Goal: Task Accomplishment & Management: Use online tool/utility

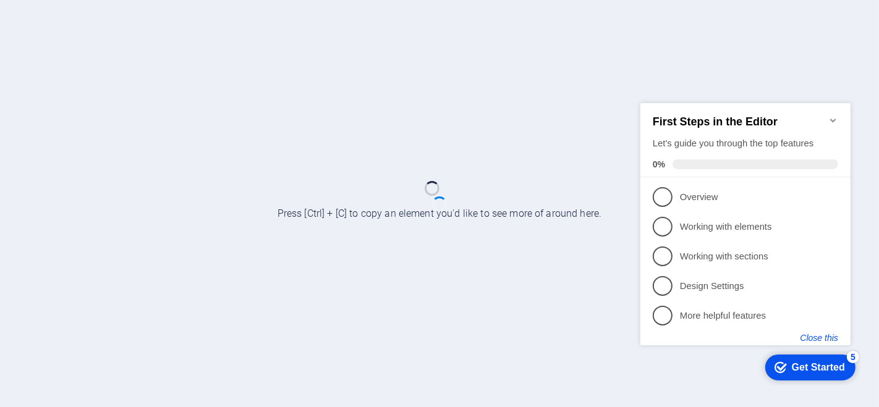
click at [834, 341] on button "Close this" at bounding box center [819, 338] width 38 height 10
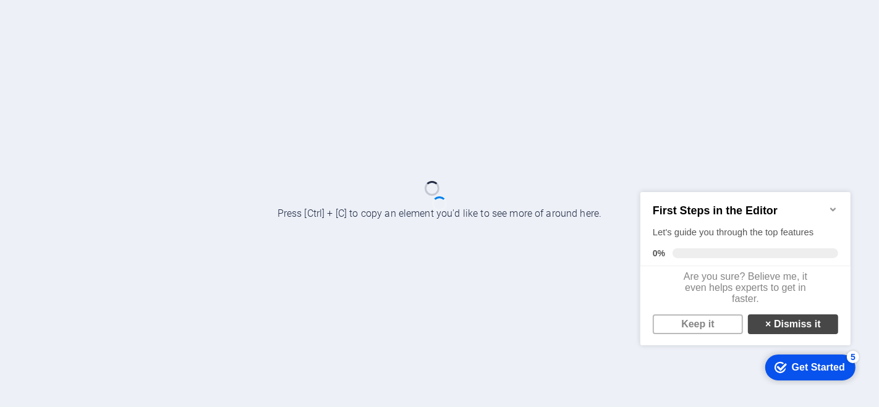
click at [786, 326] on link "× Dismiss it" at bounding box center [792, 324] width 90 height 20
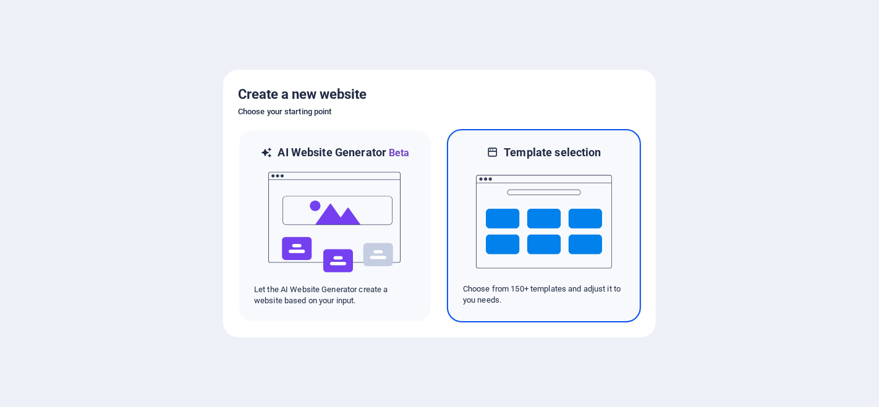
click at [526, 237] on img at bounding box center [544, 222] width 136 height 124
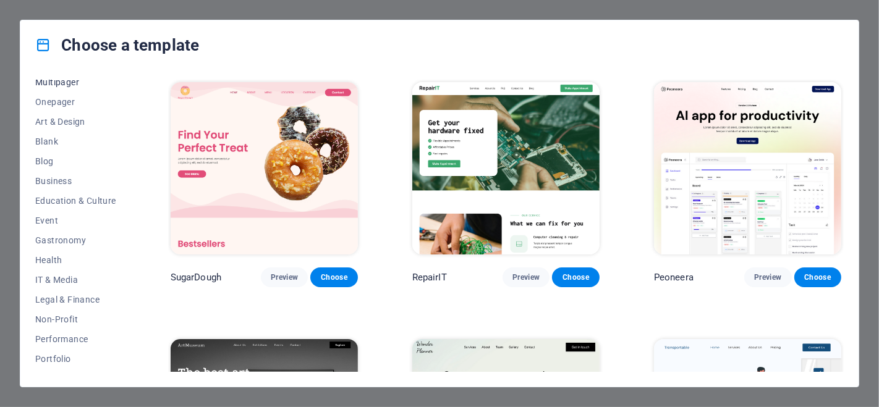
scroll to position [137, 0]
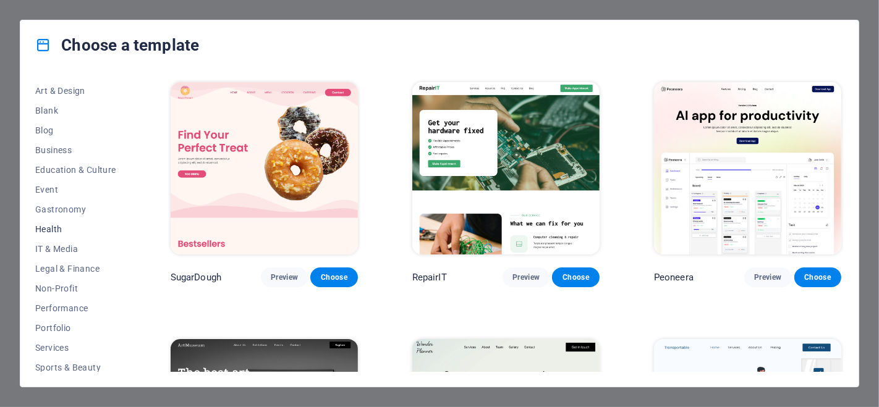
click at [56, 228] on span "Health" at bounding box center [75, 229] width 81 height 10
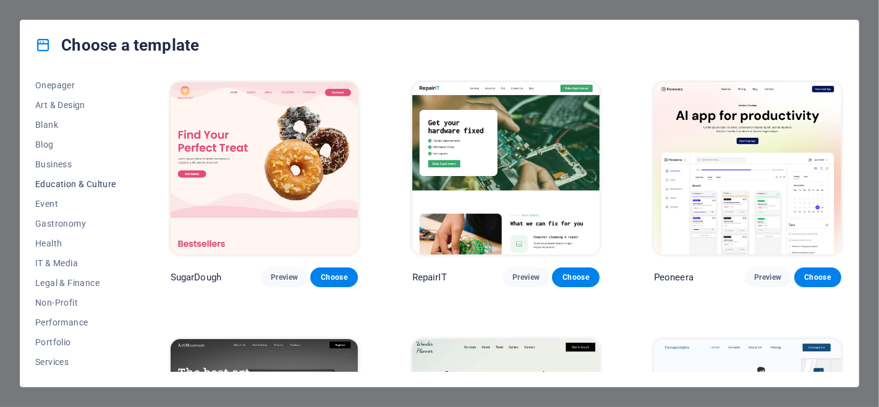
scroll to position [201, 0]
click at [49, 226] on span "Non-Profit" at bounding box center [75, 225] width 81 height 10
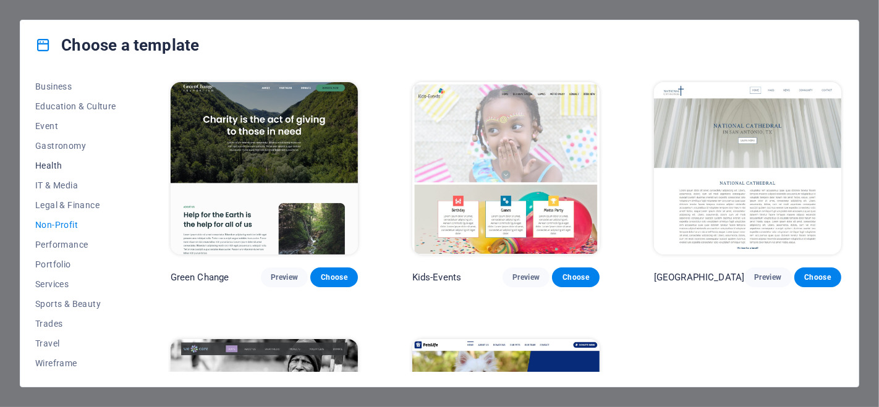
click at [55, 165] on span "Health" at bounding box center [75, 166] width 81 height 10
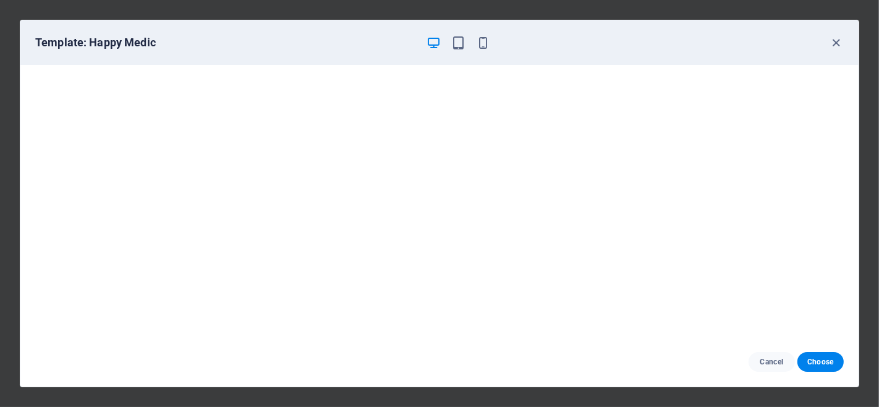
scroll to position [2, 0]
click at [810, 361] on span "Choose" at bounding box center [820, 362] width 27 height 10
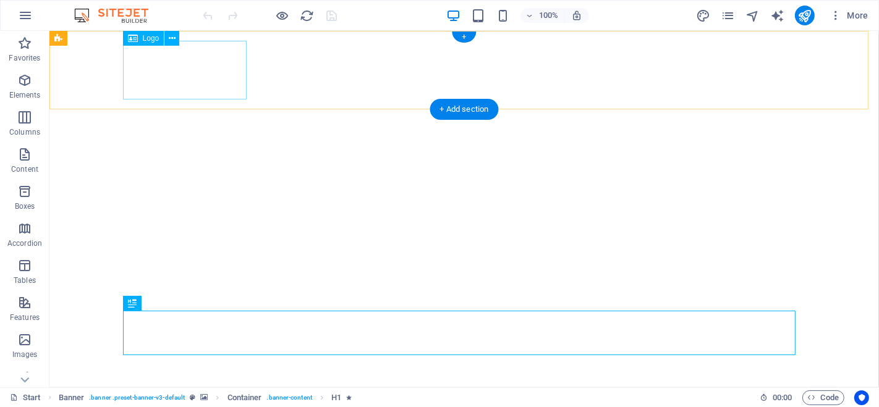
select select "px"
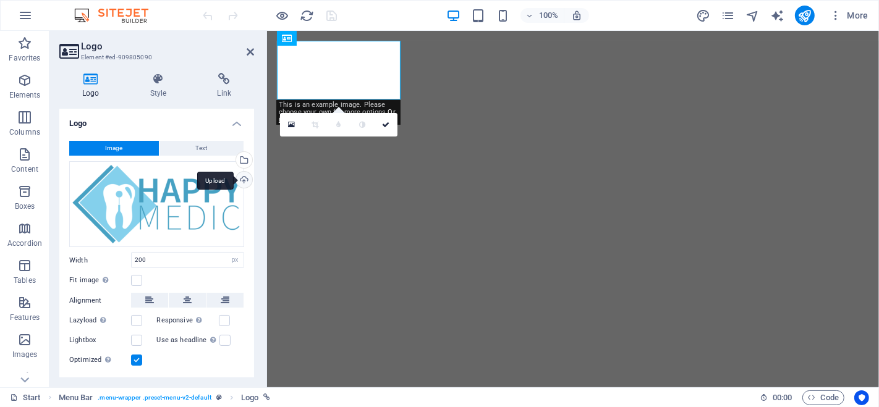
click at [244, 172] on div "Upload" at bounding box center [243, 181] width 19 height 19
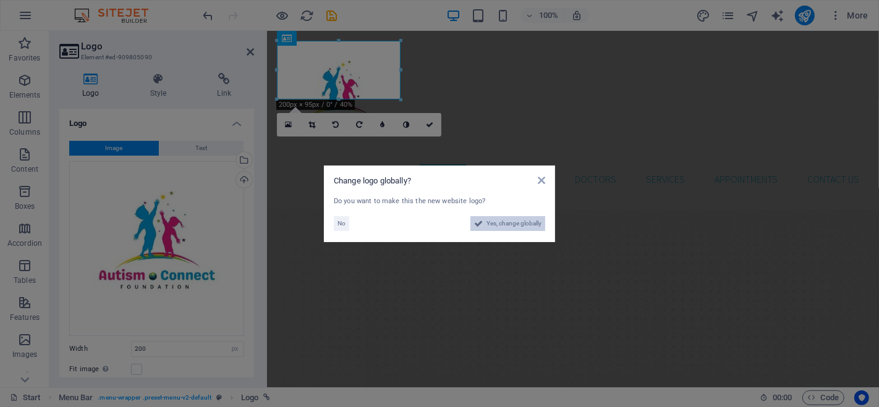
drag, startPoint x: 486, startPoint y: 219, endPoint x: 437, endPoint y: 379, distance: 166.8
click at [486, 219] on span "Yes, change globally" at bounding box center [513, 223] width 55 height 15
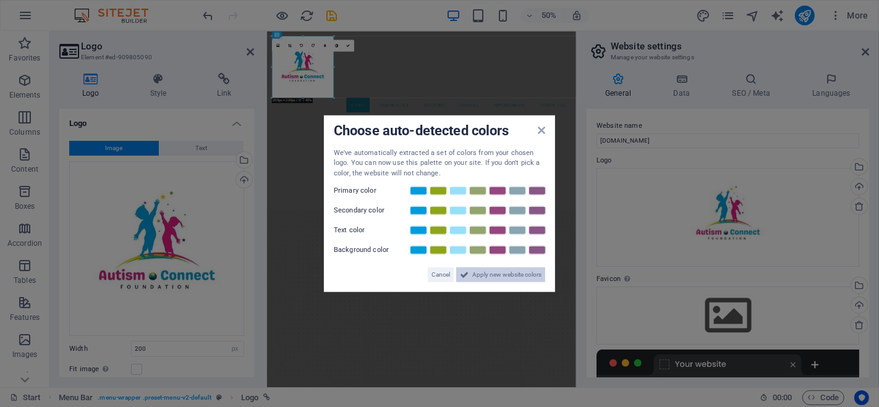
click at [508, 276] on span "Apply new website colors" at bounding box center [506, 275] width 69 height 15
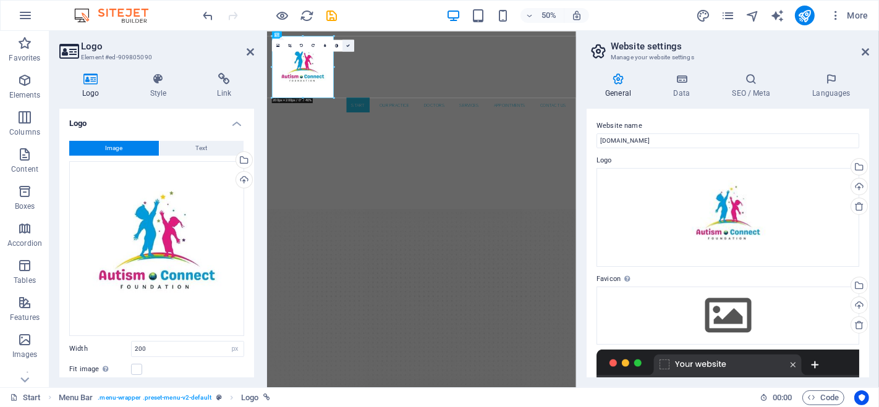
click at [351, 45] on link at bounding box center [348, 46] width 12 height 12
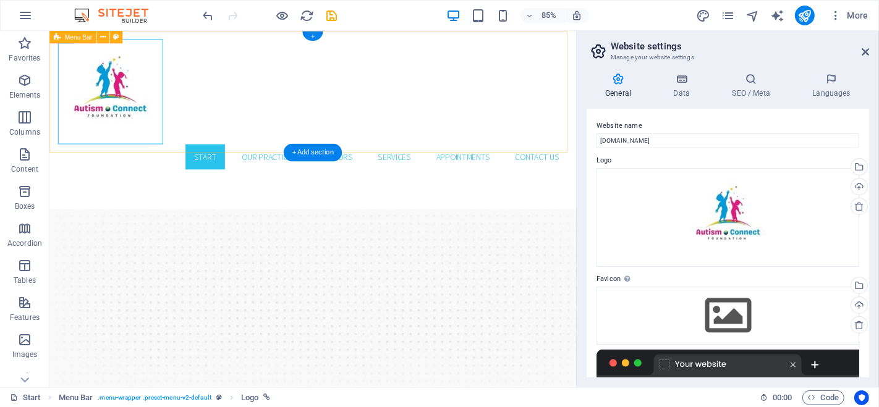
click at [296, 153] on div "Start Our Practice Doctors Services Appointments Contact us" at bounding box center [358, 117] width 619 height 173
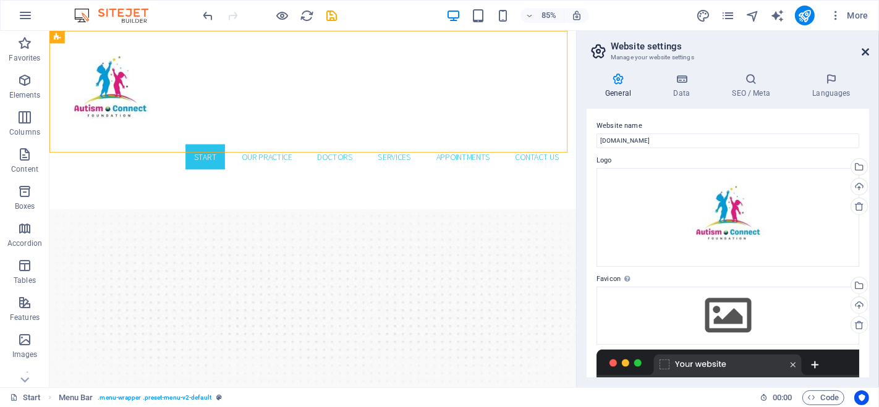
click at [867, 50] on icon at bounding box center [865, 52] width 7 height 10
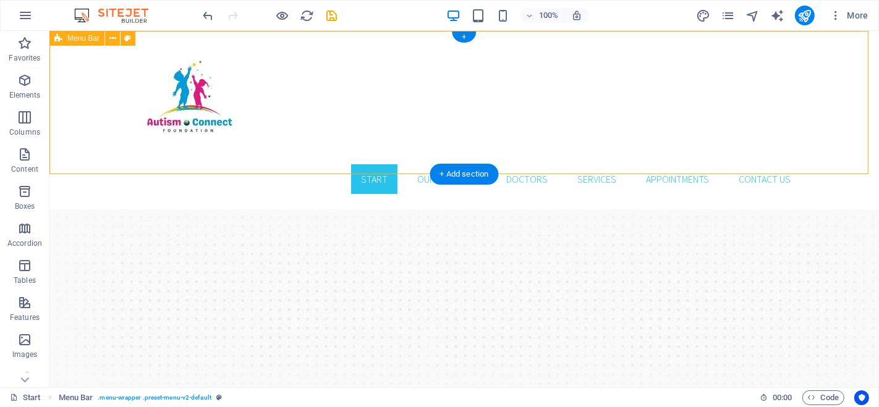
click at [266, 156] on div "Start Our Practice Doctors Services Appointments Contact us" at bounding box center [463, 117] width 829 height 173
select select "header"
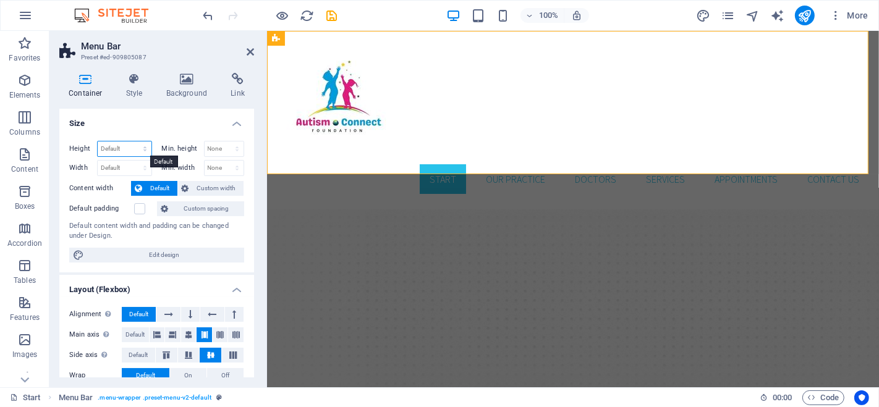
click at [142, 143] on select "Default px rem % vh vw" at bounding box center [125, 149] width 54 height 15
select select "px"
click at [133, 142] on select "Default px rem % vh vw" at bounding box center [125, 149] width 54 height 15
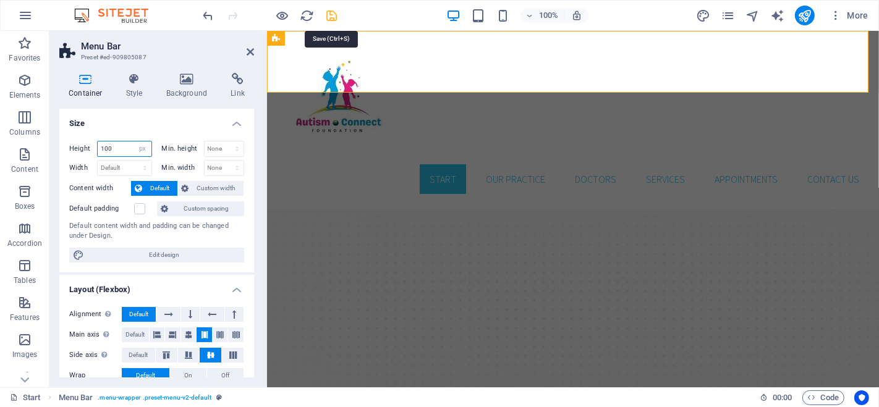
type input "100"
click at [334, 12] on icon "save" at bounding box center [332, 16] width 14 height 14
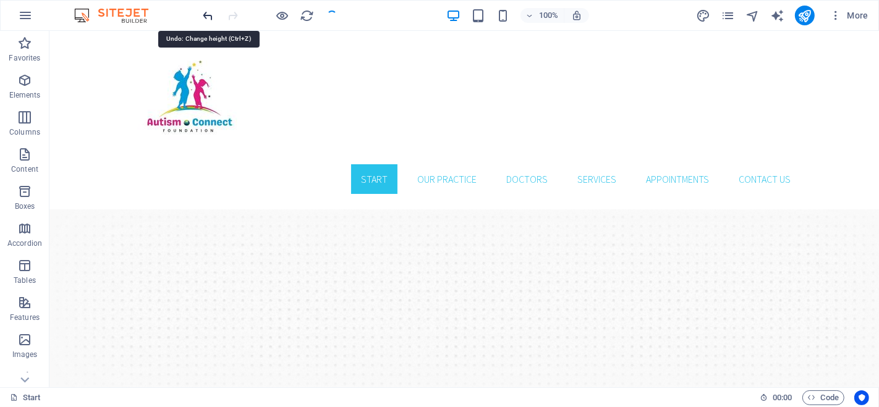
click at [206, 9] on icon "undo" at bounding box center [208, 16] width 14 height 14
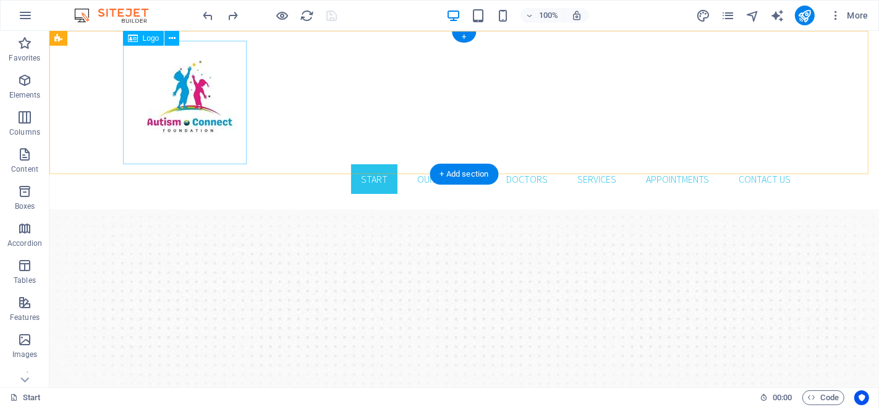
click at [202, 92] on div at bounding box center [463, 103] width 672 height 124
select select "px"
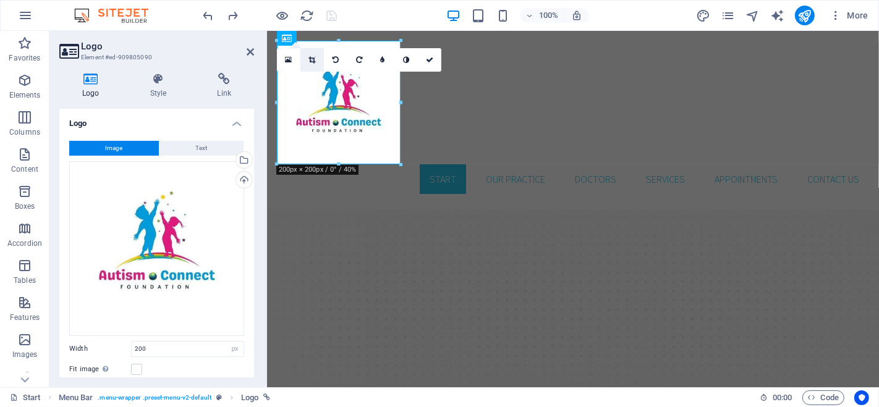
click at [312, 59] on icon at bounding box center [311, 59] width 7 height 7
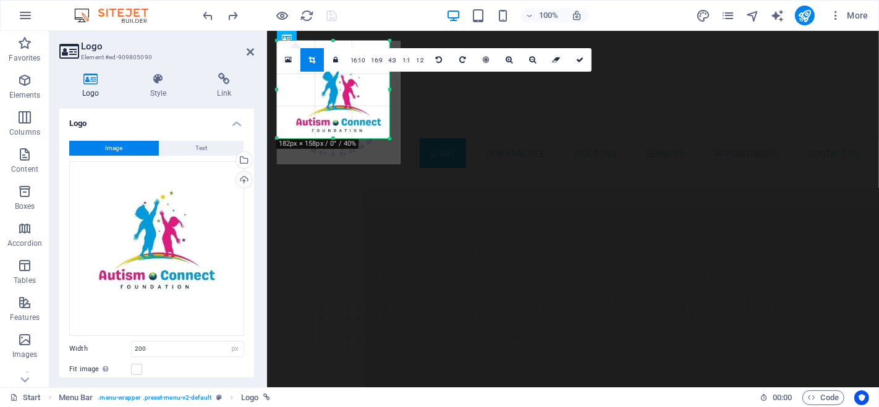
drag, startPoint x: 401, startPoint y: 168, endPoint x: 390, endPoint y: 142, distance: 28.2
click at [390, 142] on div at bounding box center [389, 138] width 7 height 7
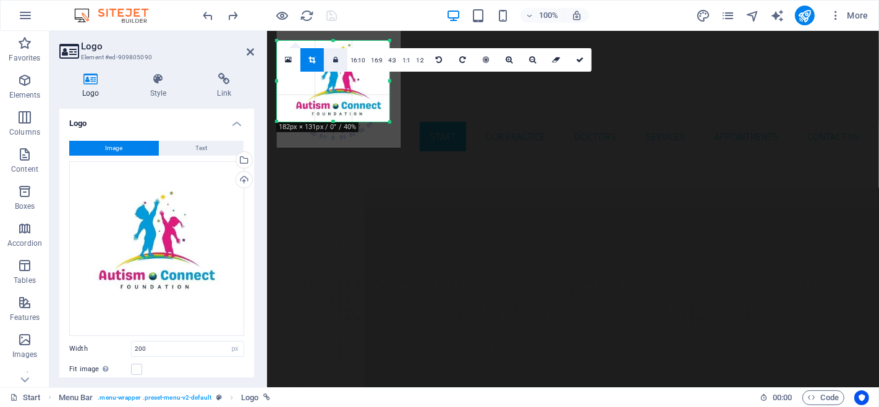
drag, startPoint x: 333, startPoint y: 40, endPoint x: 335, endPoint y: 57, distance: 16.8
click at [335, 57] on div "180 170 160 150 140 130 120 110 100 90 80 70 60 50 40 30 20 10 0 -10 -20 -30 -4…" at bounding box center [333, 81] width 112 height 81
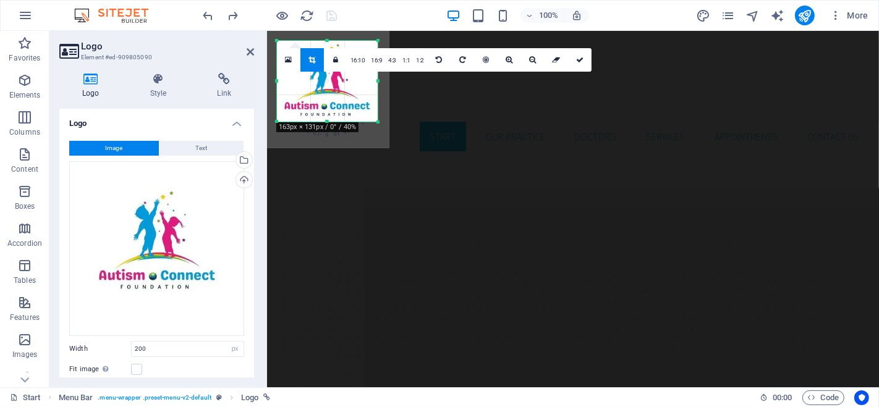
drag, startPoint x: 279, startPoint y: 79, endPoint x: 291, endPoint y: 78, distance: 11.8
click at [291, 78] on div "180 170 160 150 140 130 120 110 100 90 80 70 60 50 40 30 20 10 0 -10 -20 -30 -4…" at bounding box center [327, 81] width 101 height 81
click at [573, 56] on link at bounding box center [579, 59] width 23 height 23
type input "163"
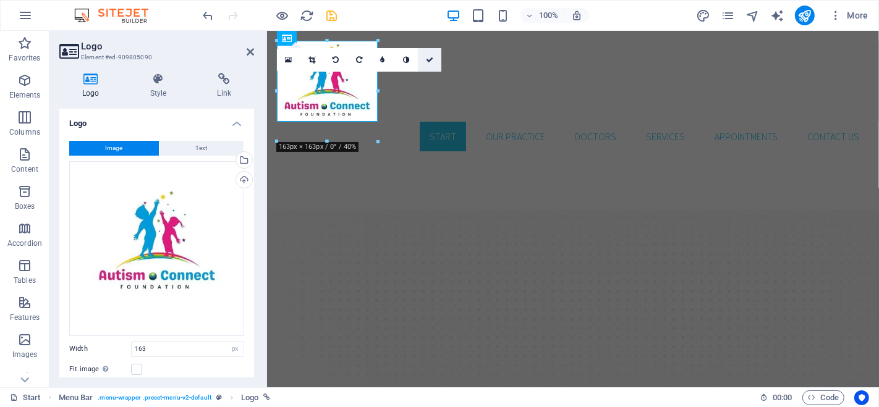
click at [427, 58] on icon at bounding box center [429, 59] width 7 height 7
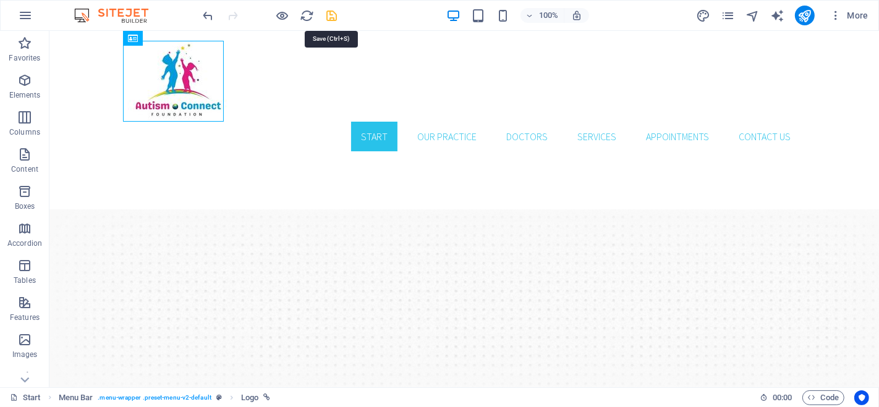
click at [329, 20] on icon "save" at bounding box center [332, 16] width 14 height 14
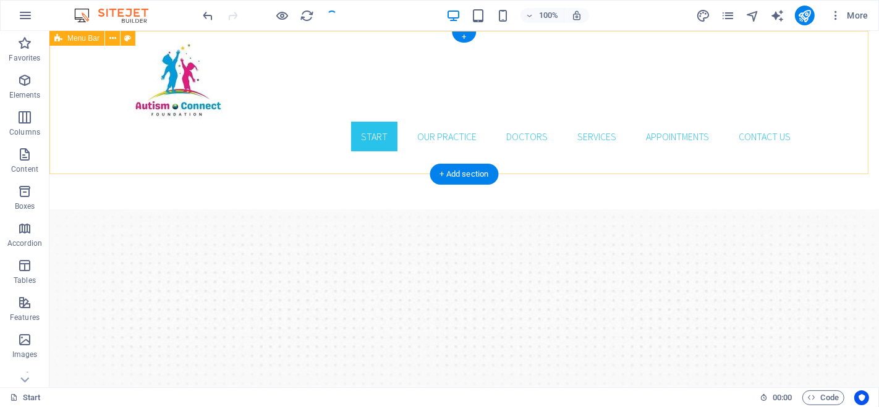
click at [273, 140] on div "Start Our Practice Doctors Services Appointments Contact us" at bounding box center [463, 102] width 829 height 143
select select "px"
select select "header"
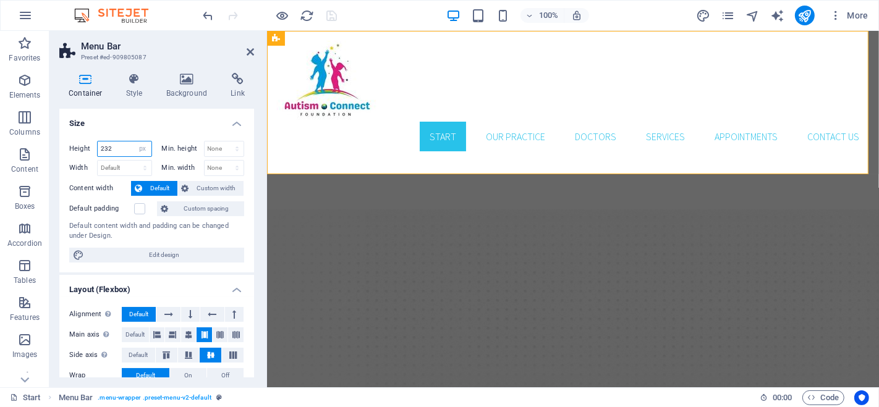
drag, startPoint x: 120, startPoint y: 146, endPoint x: 90, endPoint y: 148, distance: 30.3
click at [90, 148] on div "Height 232 Default px rem % vh vw" at bounding box center [110, 149] width 83 height 16
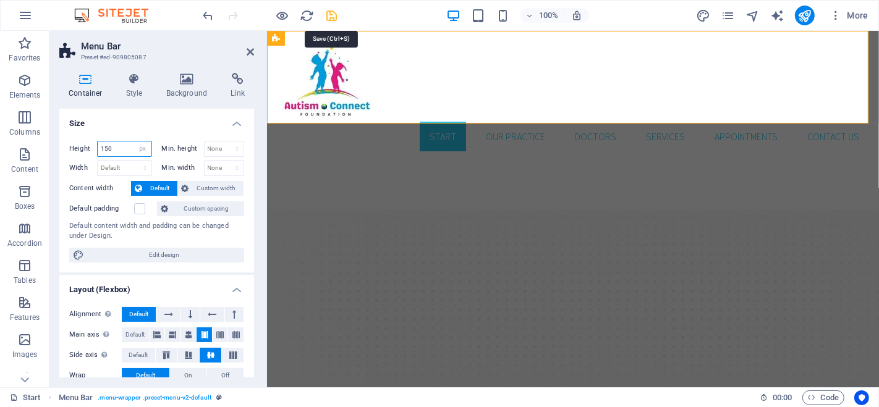
type input "150"
click at [334, 17] on icon "save" at bounding box center [332, 16] width 14 height 14
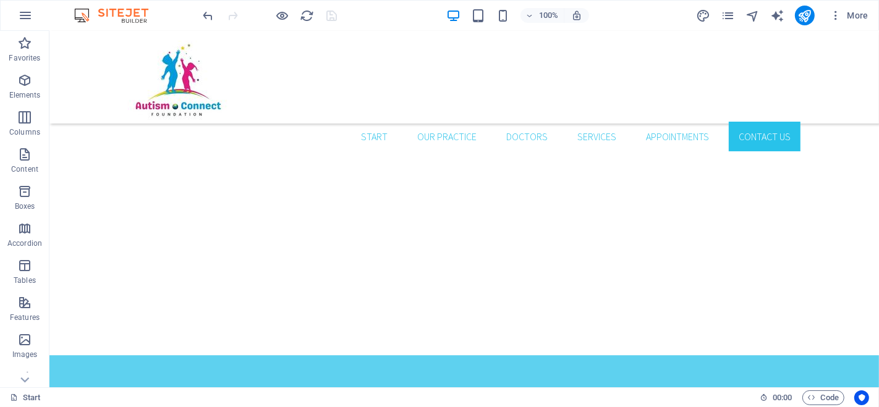
scroll to position [2820, 0]
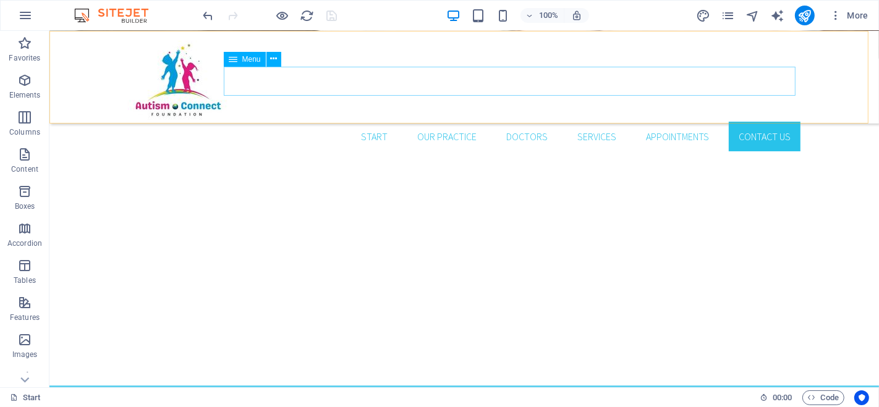
click at [367, 122] on nav "Start Our Practice Doctors Services Appointments Contact us" at bounding box center [463, 137] width 672 height 30
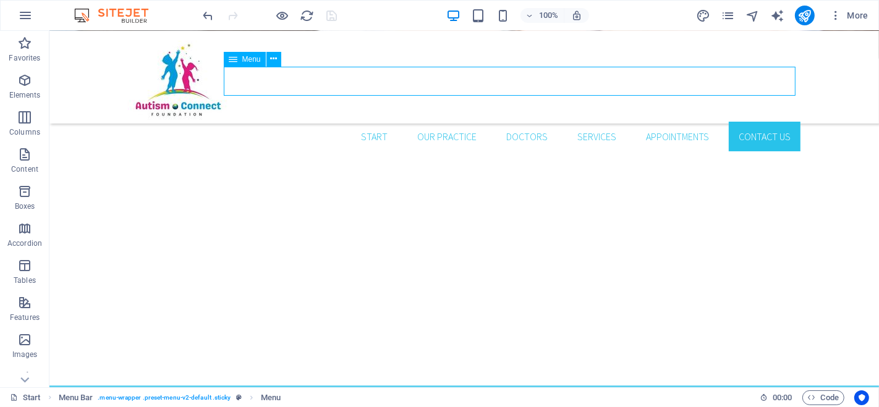
click at [367, 122] on nav "Start Our Practice Doctors Services Appointments Contact us" at bounding box center [463, 137] width 672 height 30
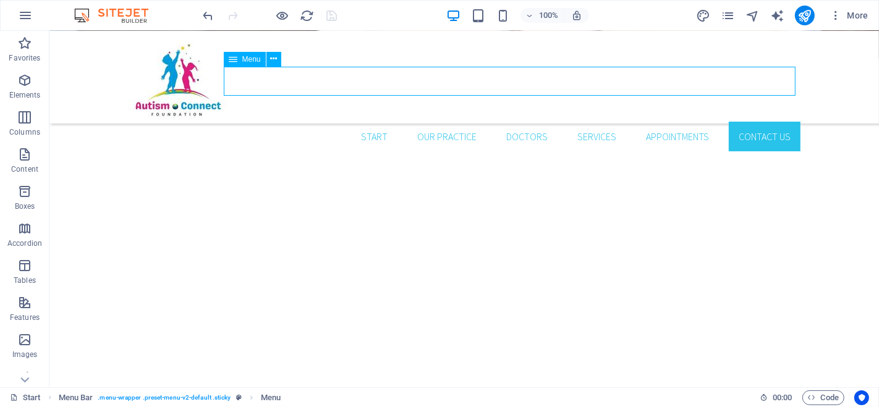
select select
select select "1"
select select
select select "2"
select select
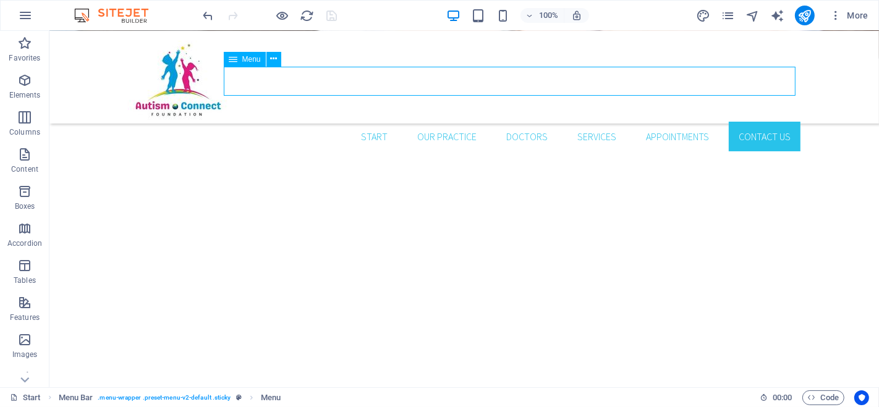
select select "3"
select select
select select "4"
select select
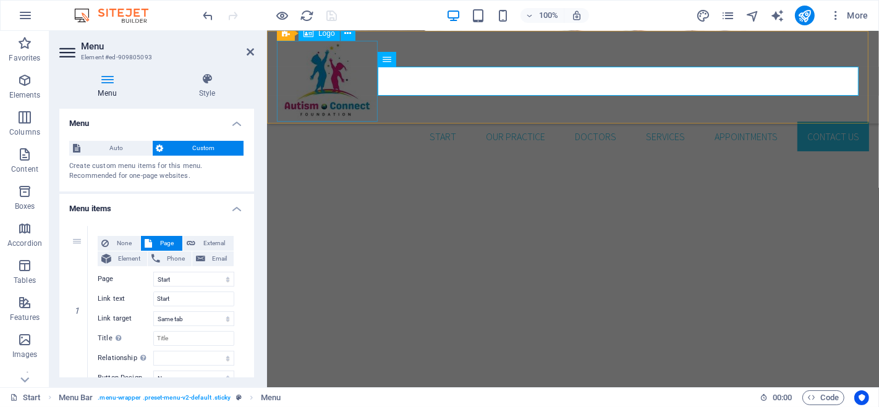
scroll to position [3128, 0]
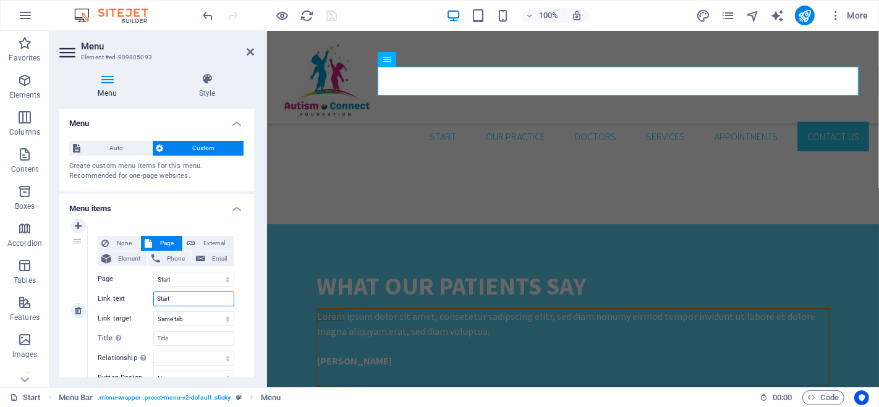
drag, startPoint x: 192, startPoint y: 299, endPoint x: 142, endPoint y: 299, distance: 50.1
click at [142, 299] on div "Link text Start" at bounding box center [166, 299] width 137 height 15
paste input "Advice and guidance"
type input "Advice and guidance"
select select
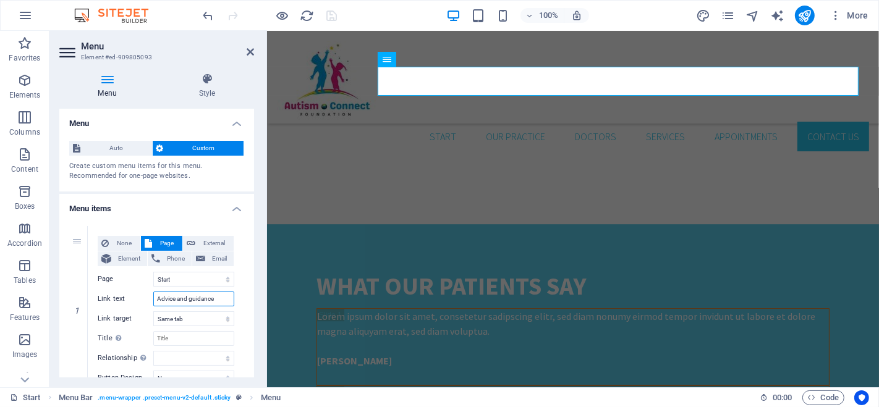
select select
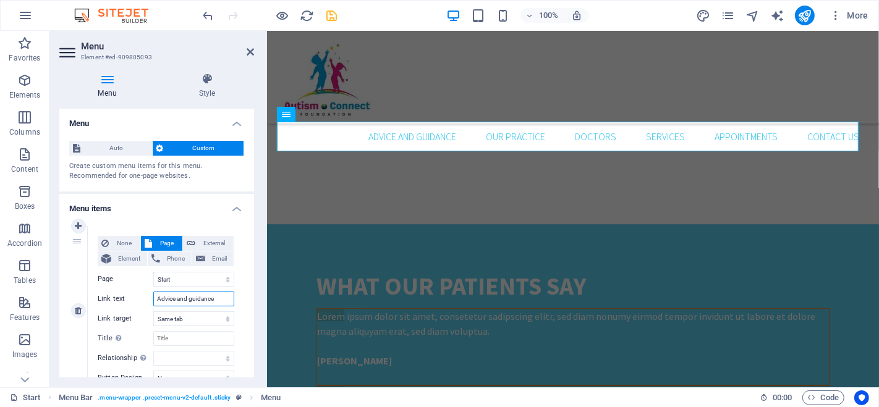
click at [192, 300] on input "Advice and guidance" at bounding box center [193, 299] width 81 height 15
type input "Advice uidance"
select select
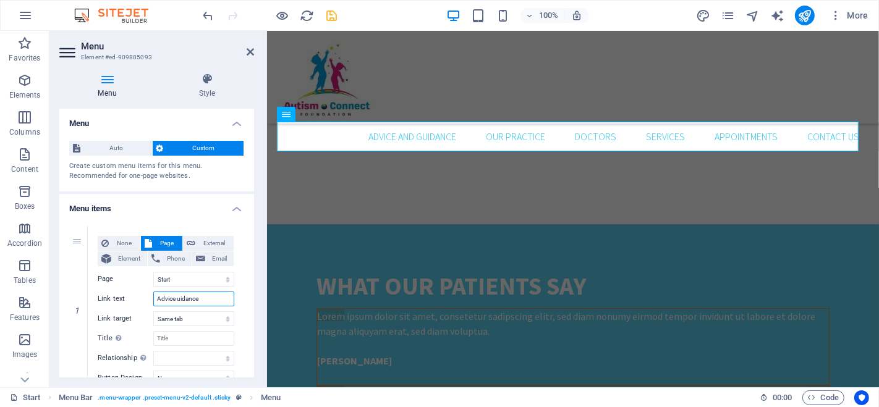
select select
type input "Advice Guidance"
select select
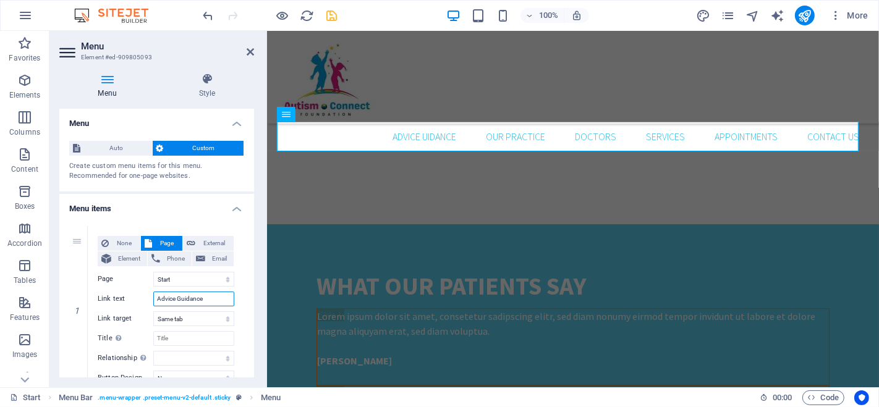
select select
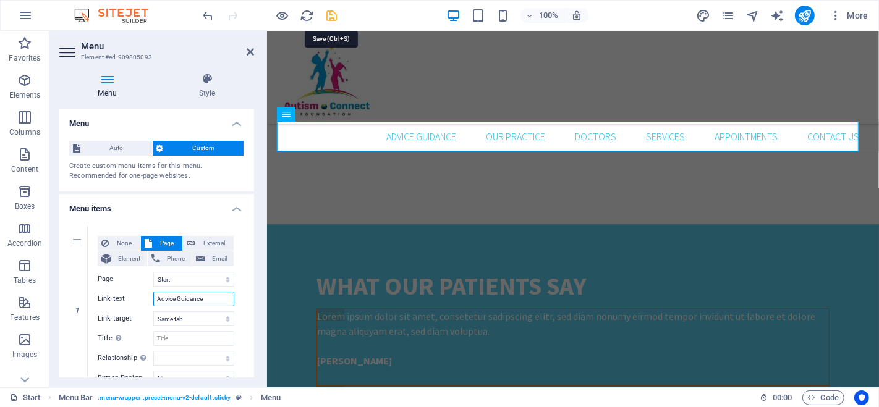
type input "Advice Guidance"
click at [332, 17] on icon "save" at bounding box center [332, 16] width 14 height 14
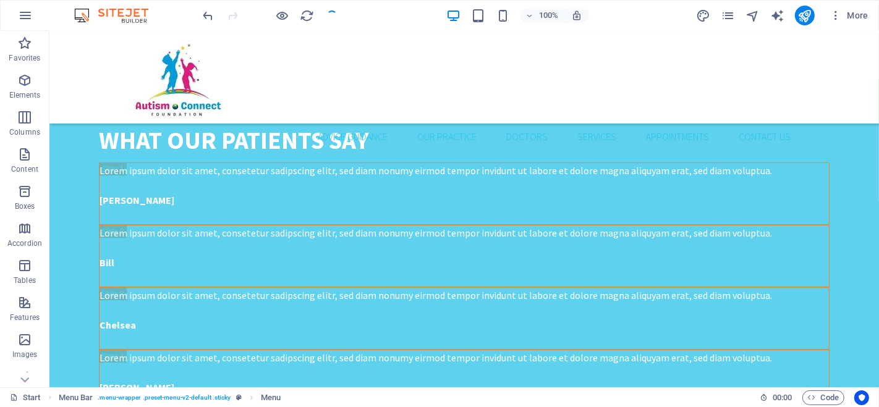
scroll to position [2820, 0]
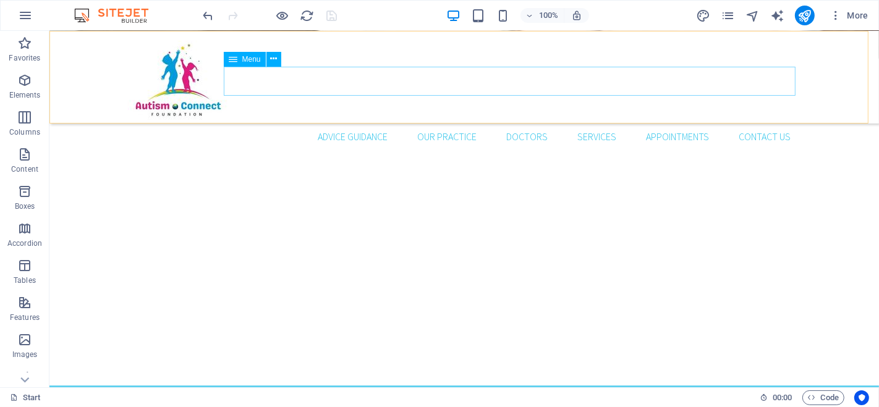
click at [421, 122] on nav "Advice Guidance Our Practice Doctors Services Appointments Contact us" at bounding box center [463, 137] width 672 height 30
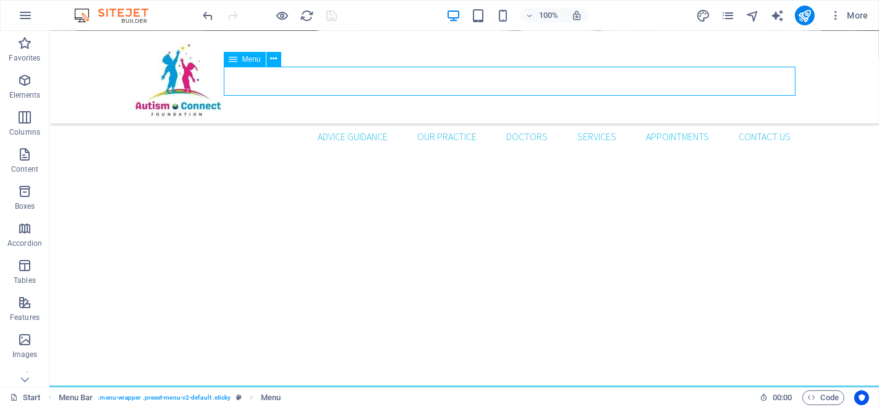
click at [421, 122] on nav "Advice Guidance Our Practice Doctors Services Appointments Contact us" at bounding box center [463, 137] width 672 height 30
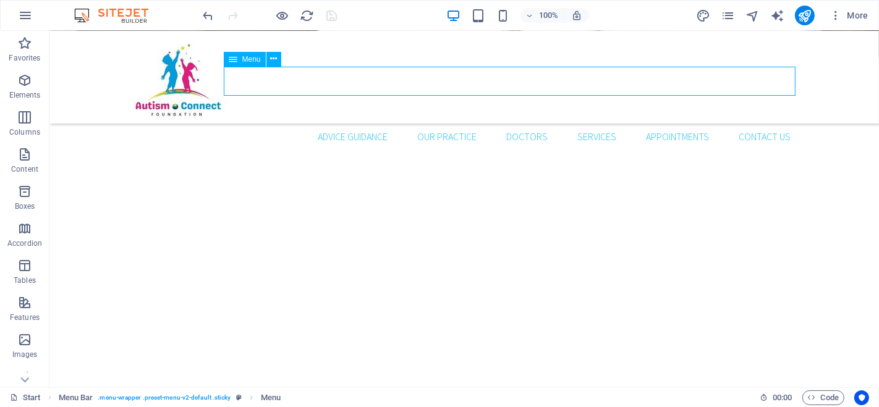
scroll to position [3128, 0]
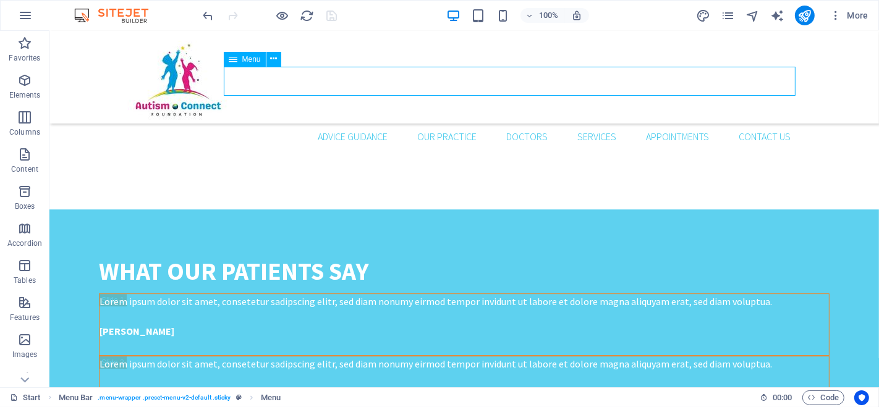
select select
select select "1"
select select
select select "2"
select select
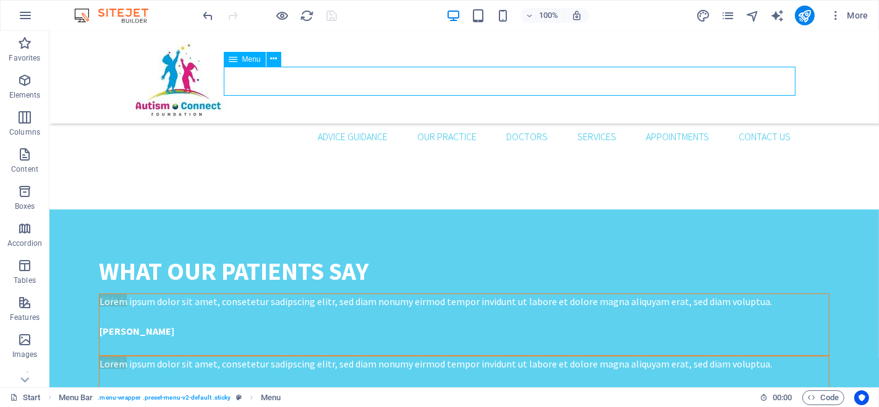
select select "3"
select select
select select "4"
select select
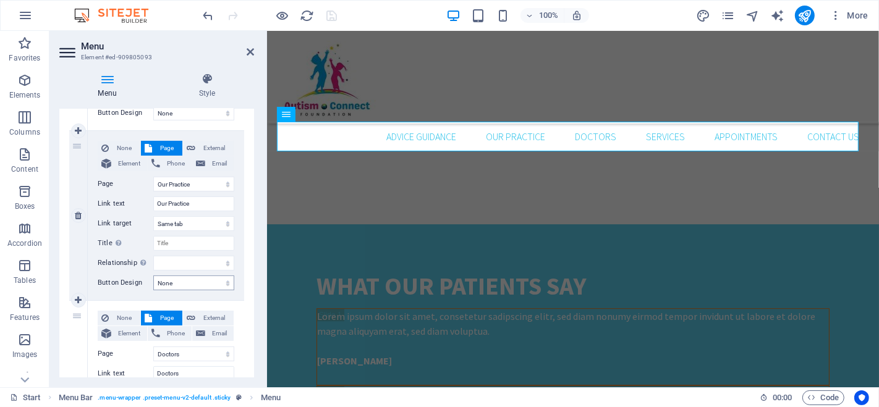
scroll to position [274, 0]
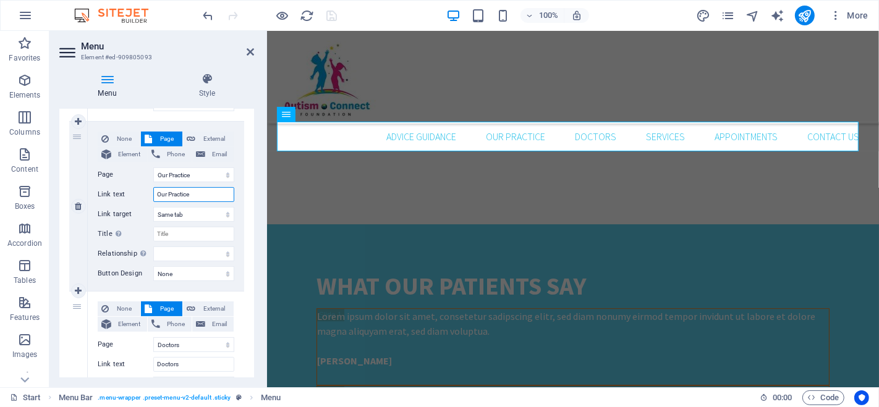
drag, startPoint x: 195, startPoint y: 193, endPoint x: 138, endPoint y: 198, distance: 57.1
click at [138, 198] on div "Link text Our Practice" at bounding box center [166, 194] width 137 height 15
paste input "What we do"
type input "What we do"
select select
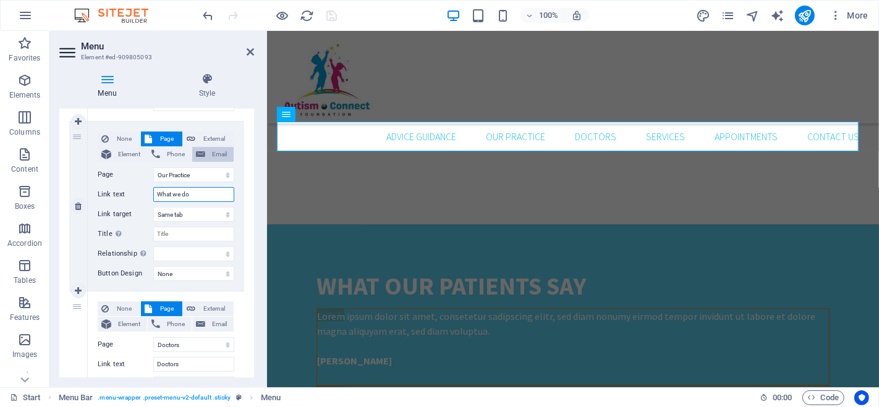
select select
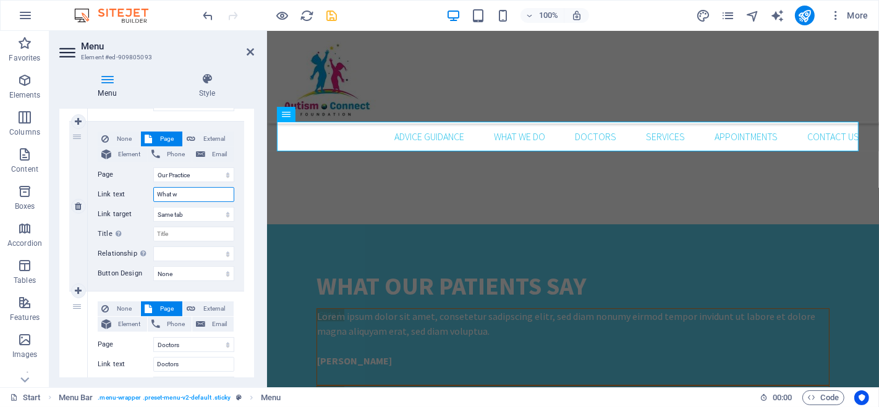
type input "What"
select select
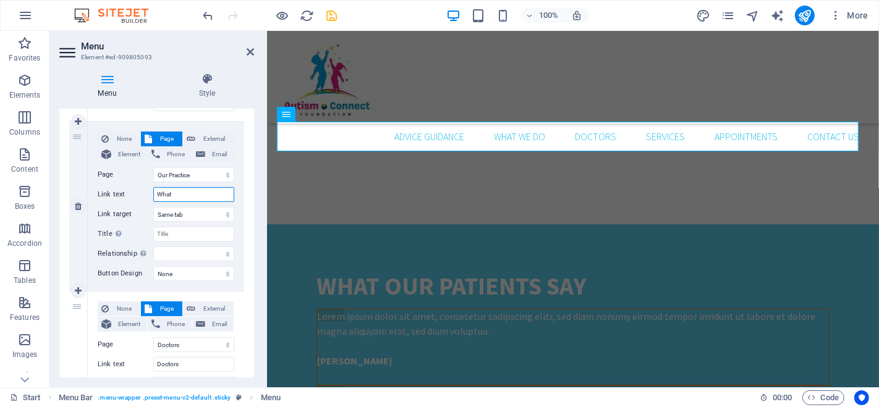
select select
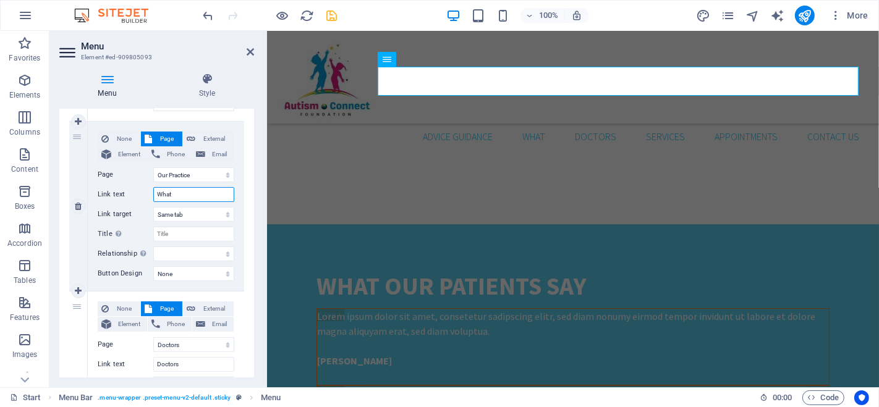
type input "What W"
select select
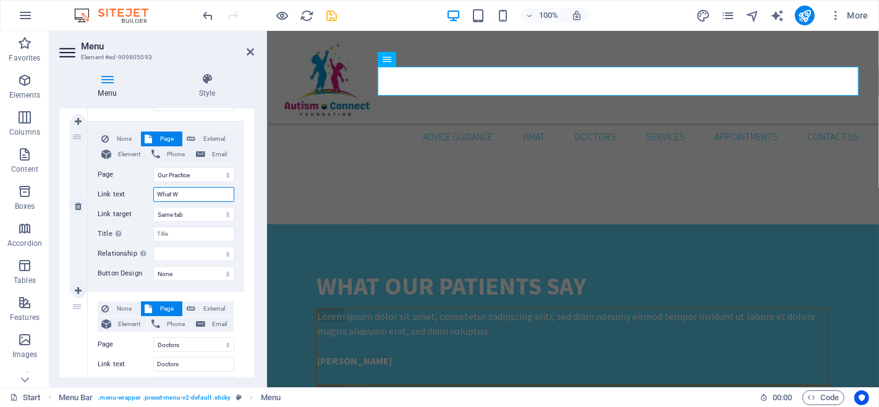
select select
type input "What We Do"
select select
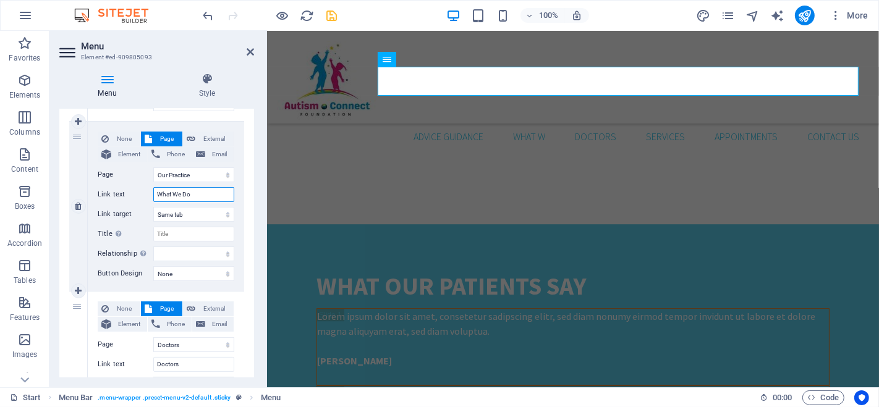
select select
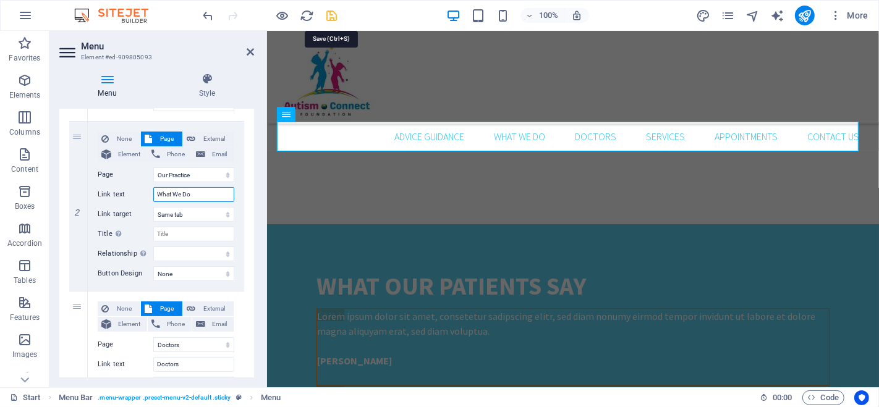
type input "What We Do"
click at [326, 11] on icon "save" at bounding box center [332, 16] width 14 height 14
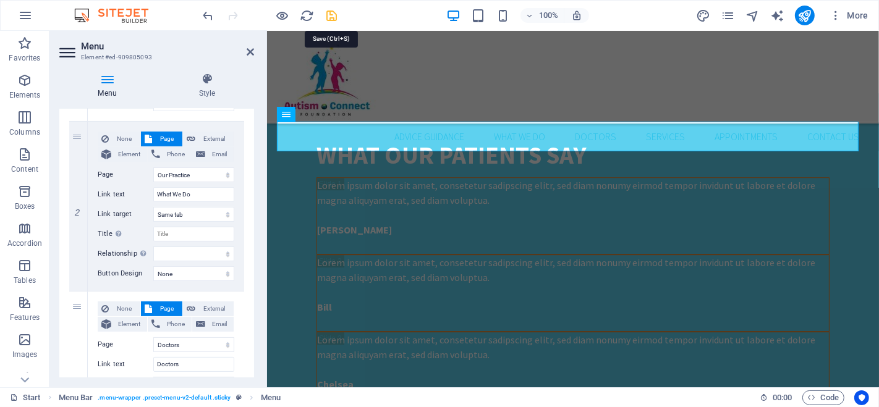
scroll to position [2820, 0]
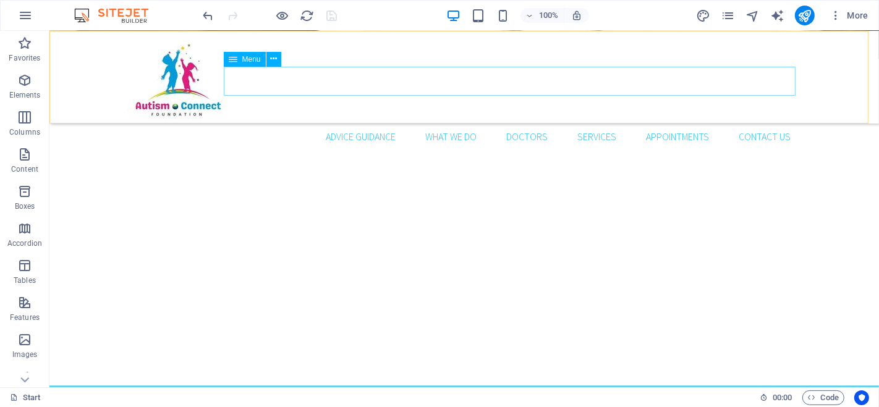
click at [478, 122] on nav "Advice Guidance What We Do Doctors Services Appointments Contact us" at bounding box center [463, 137] width 672 height 30
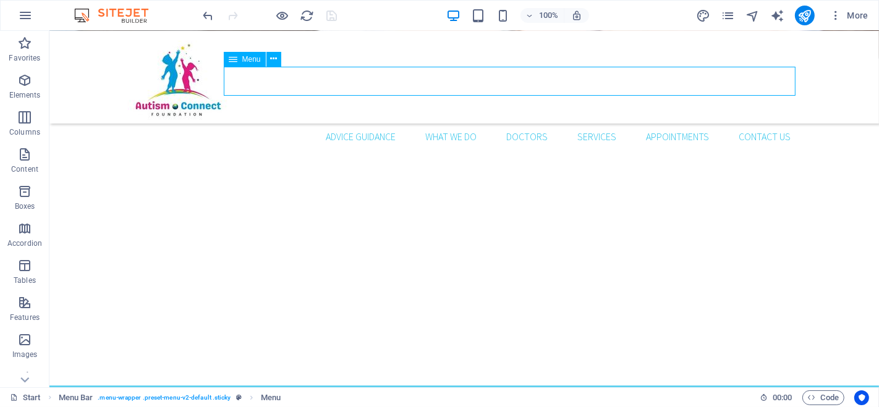
click at [478, 122] on nav "Advice Guidance What We Do Doctors Services Appointments Contact us" at bounding box center [463, 137] width 672 height 30
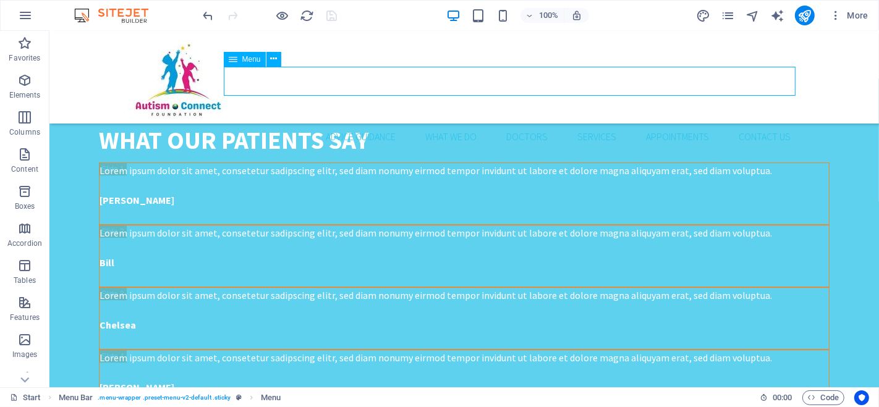
select select
select select "1"
select select
select select "2"
select select
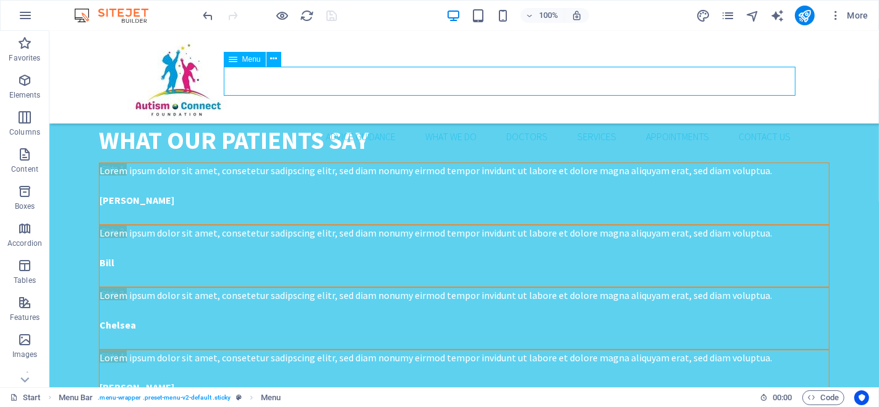
select select "3"
select select
select select "4"
select select
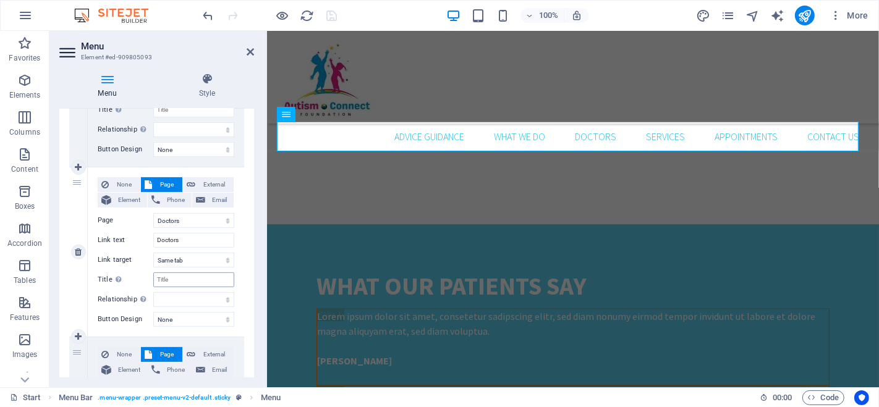
scroll to position [412, 0]
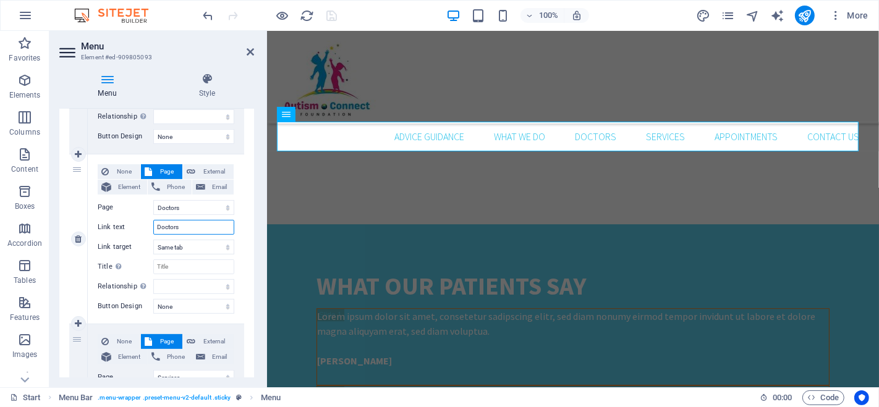
drag, startPoint x: 192, startPoint y: 229, endPoint x: 105, endPoint y: 229, distance: 87.2
click at [105, 229] on div "Link text Doctors" at bounding box center [166, 227] width 137 height 15
type input "What W"
select select
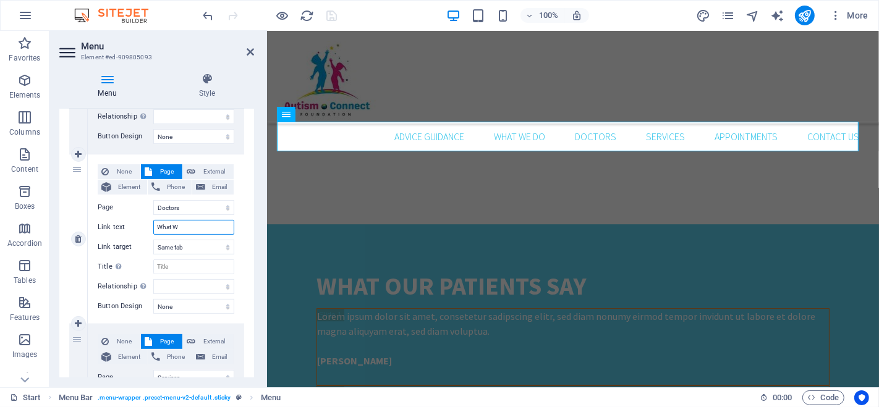
select select
type input "What We"
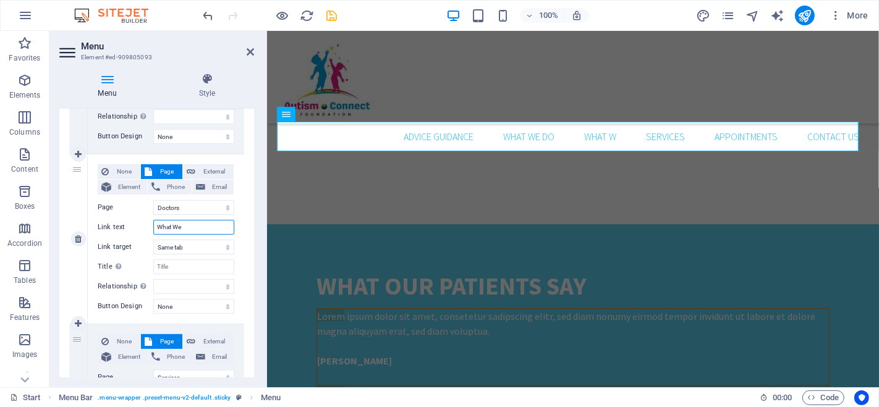
select select
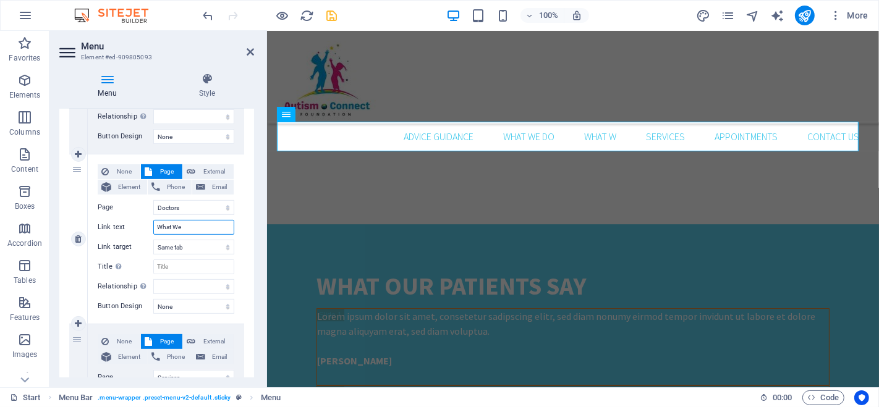
select select
type input "What We Are"
select select
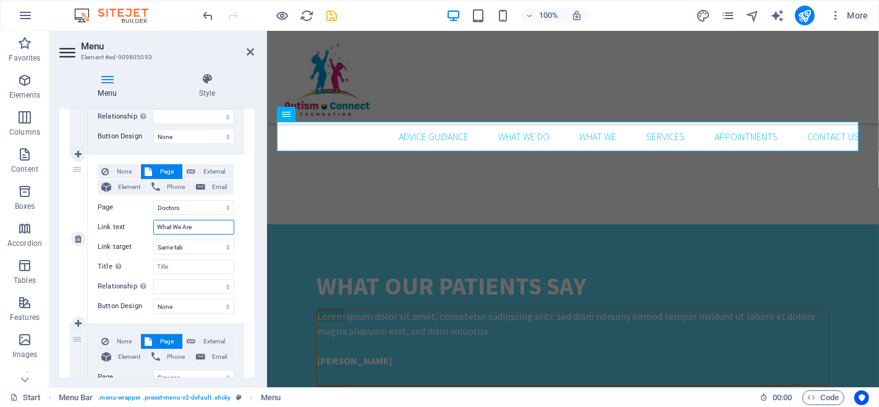
select select
type input "What We Are"
click at [332, 14] on icon "save" at bounding box center [332, 16] width 14 height 14
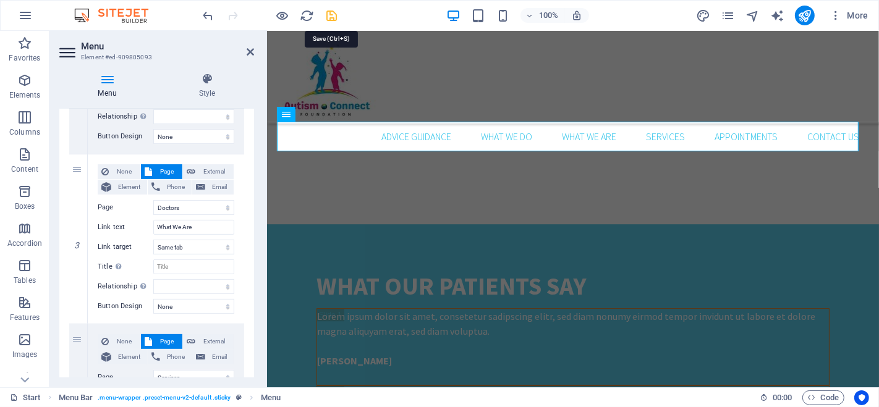
scroll to position [2820, 0]
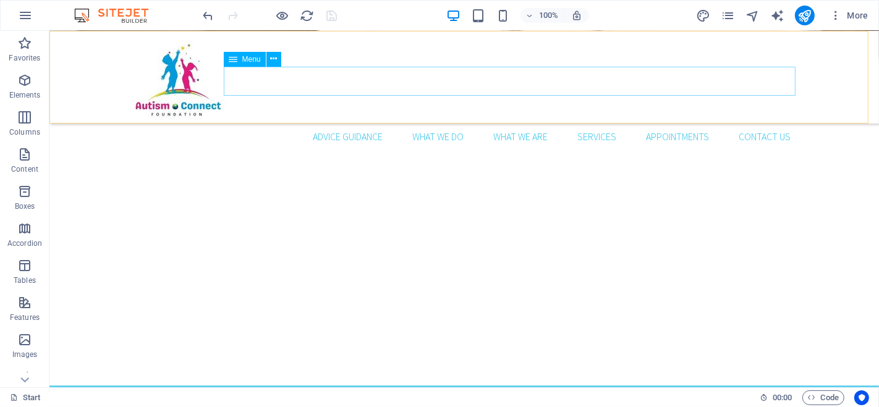
click at [623, 122] on nav "Advice Guidance What We Do What We Are Services Appointments Contact us" at bounding box center [463, 137] width 672 height 30
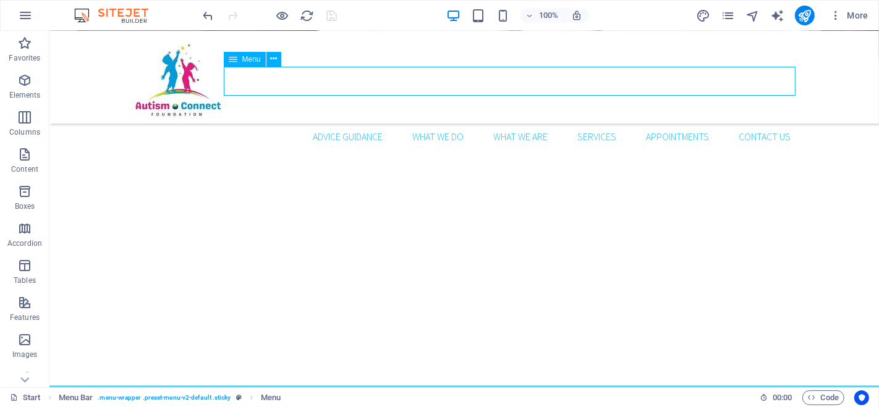
click at [623, 122] on nav "Advice Guidance What We Do What We Are Services Appointments Contact us" at bounding box center [463, 137] width 672 height 30
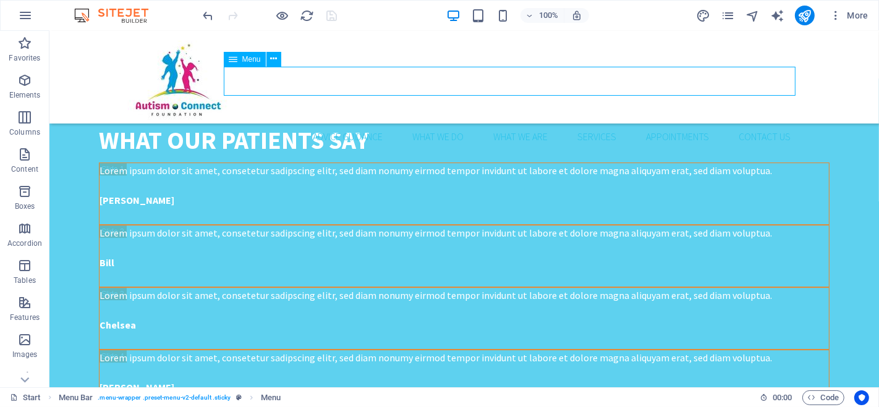
select select
select select "1"
select select
select select "2"
select select
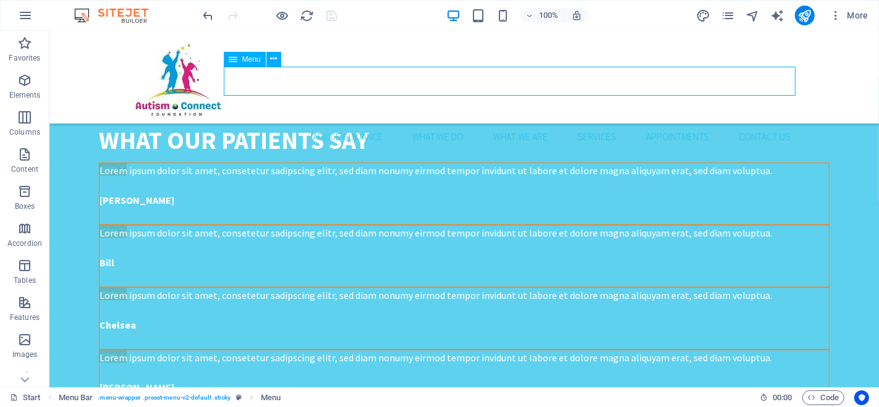
select select "3"
select select
select select "4"
select select
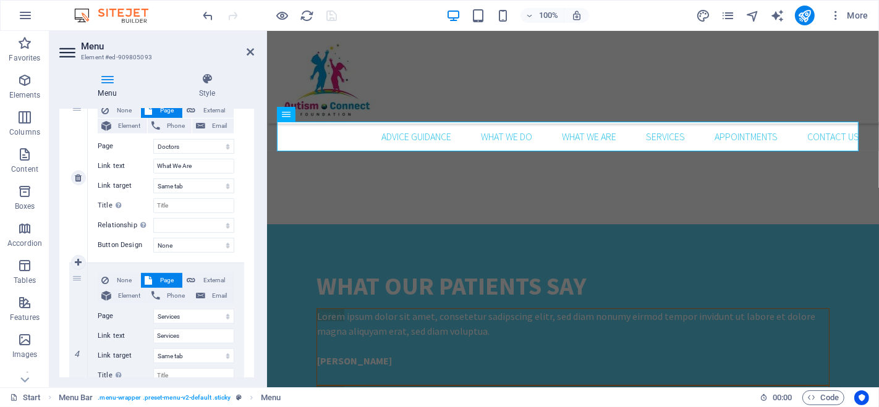
scroll to position [480, 0]
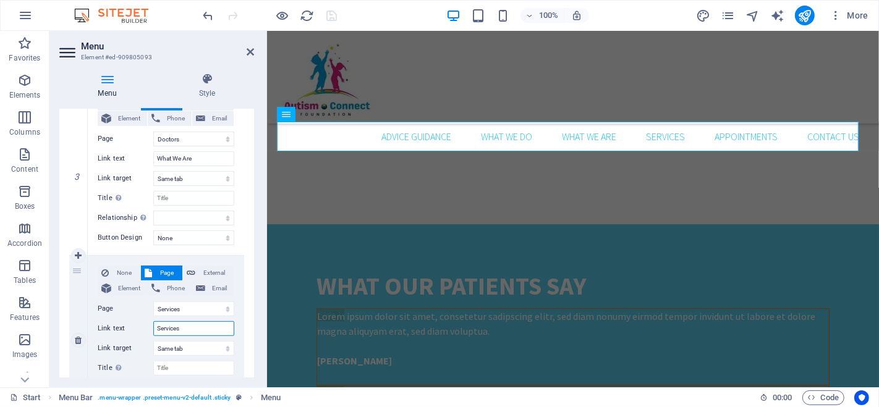
drag, startPoint x: 185, startPoint y: 330, endPoint x: 108, endPoint y: 330, distance: 77.9
click at [108, 330] on div "Link text Services" at bounding box center [166, 328] width 137 height 15
type input "How Canb"
select select
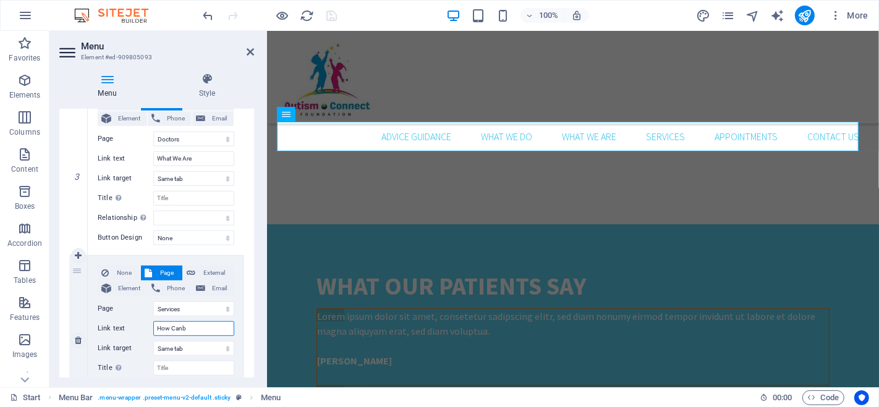
select select
type input "How Can"
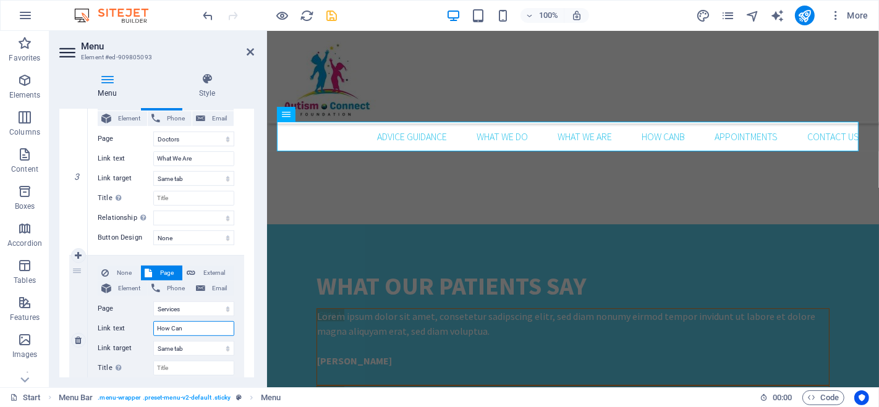
select select
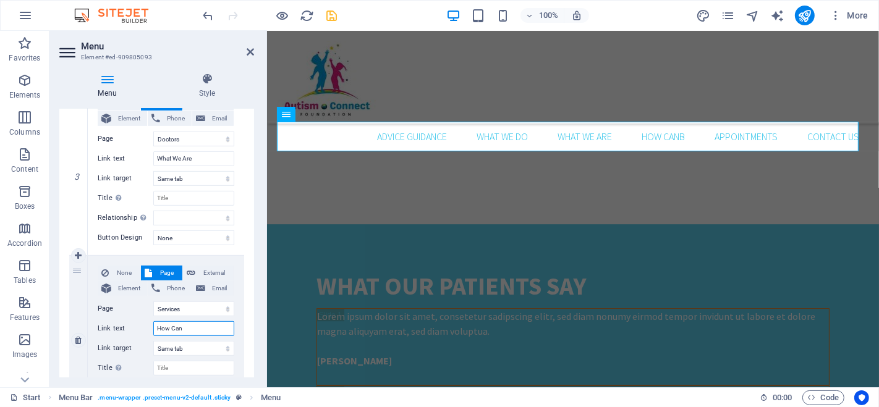
select select
type input "How Can You"
select select
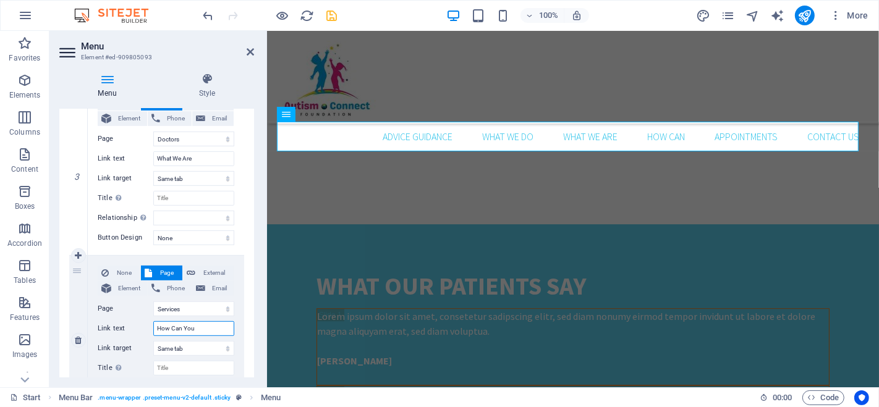
select select
type input "How Can You Help"
select select
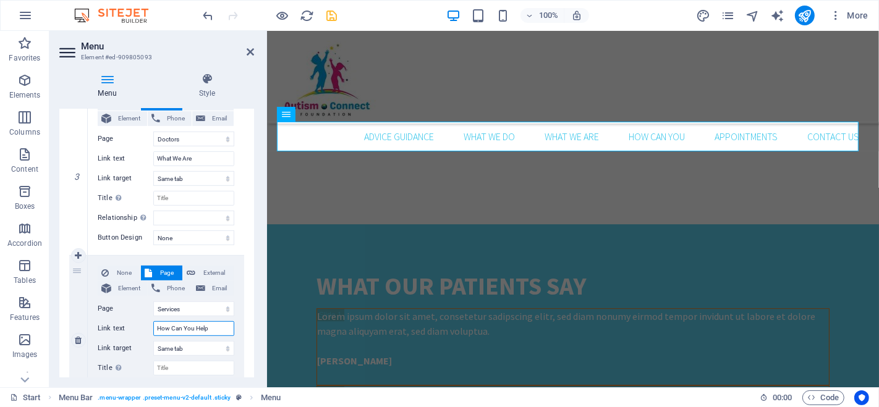
select select
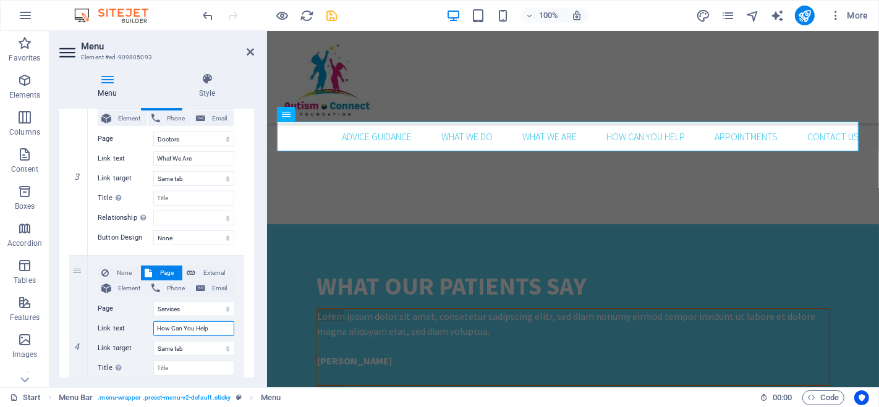
type input "How Can You Help"
click at [329, 8] on button "save" at bounding box center [331, 15] width 15 height 15
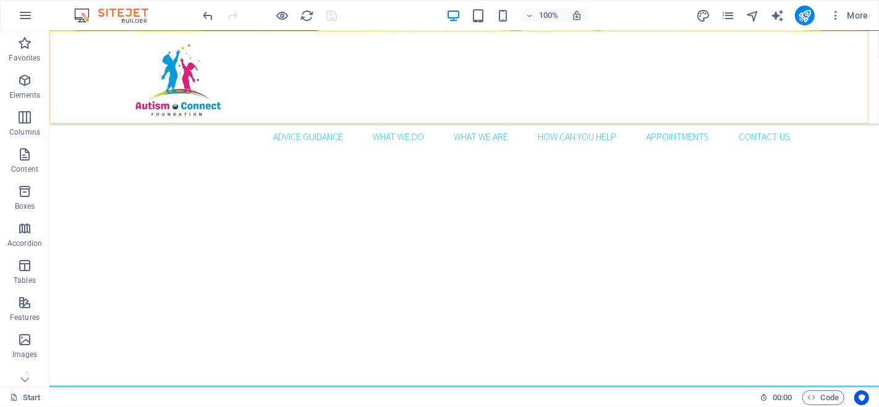
click at [831, 82] on div "Advice Guidance What We Do What We Are How Can You Help Appointments Contact us" at bounding box center [463, 77] width 829 height 93
select select "px"
select select "header"
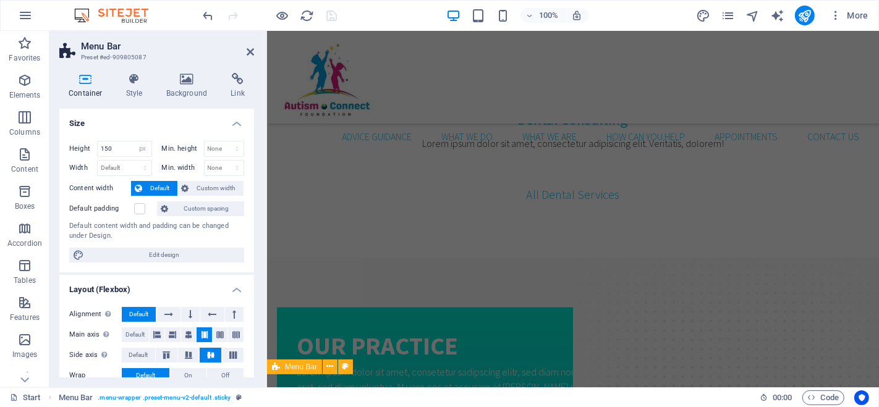
scroll to position [1479, 0]
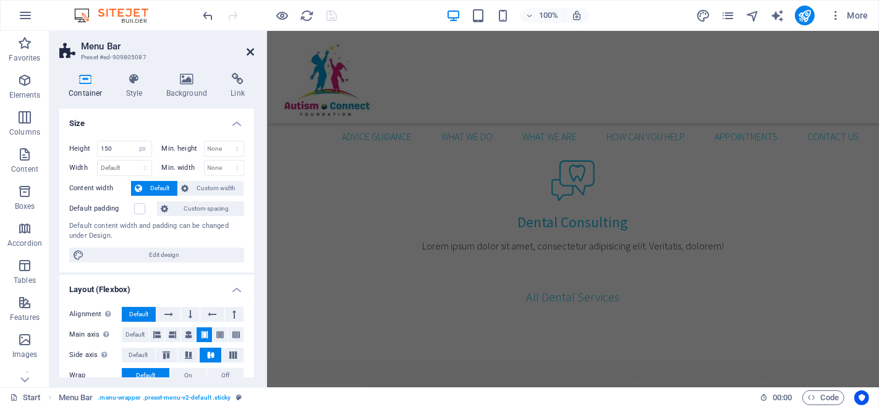
click at [250, 47] on icon at bounding box center [250, 52] width 7 height 10
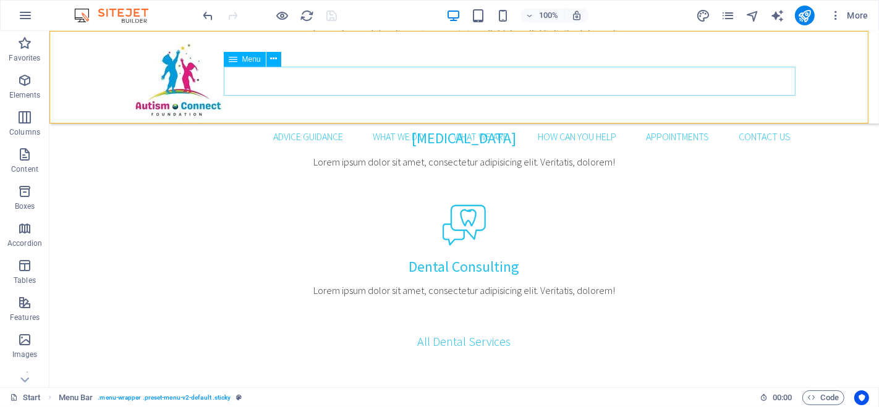
click at [706, 122] on nav "Advice Guidance What We Do What We Are How Can You Help Appointments Contact us" at bounding box center [463, 137] width 672 height 30
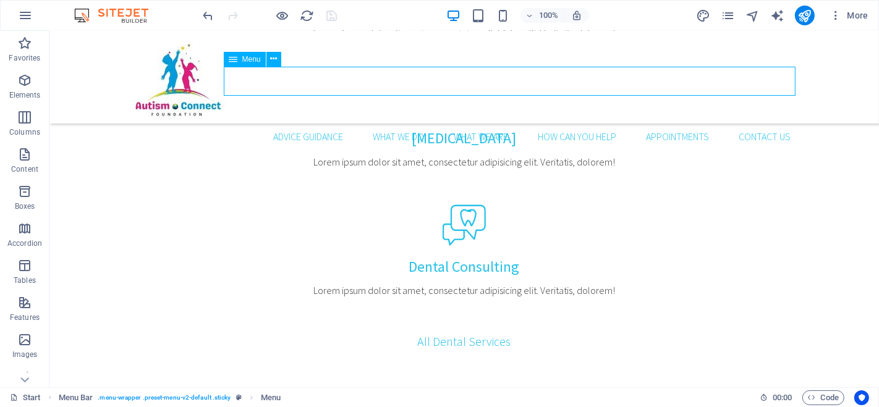
click at [706, 122] on nav "Advice Guidance What We Do What We Are How Can You Help Appointments Contact us" at bounding box center [463, 137] width 672 height 30
select select
select select "1"
select select
select select "2"
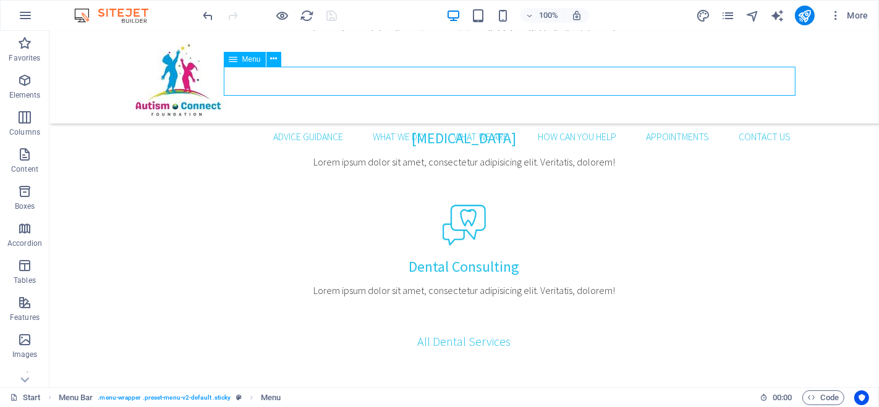
select select
select select "3"
select select
select select "4"
select select
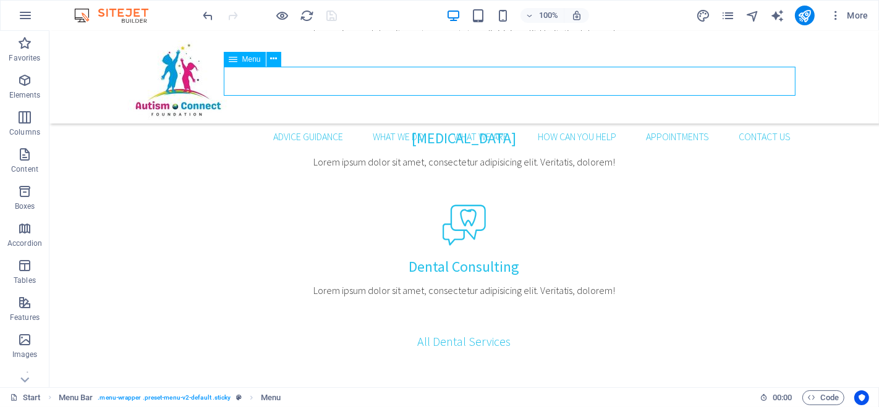
select select
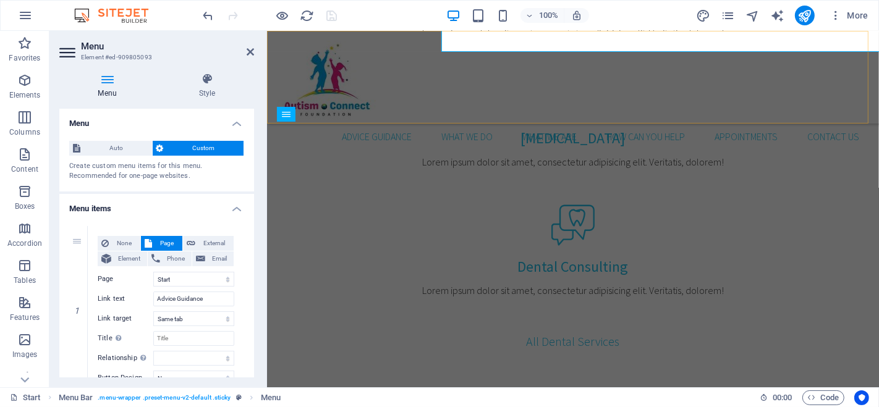
scroll to position [1479, 0]
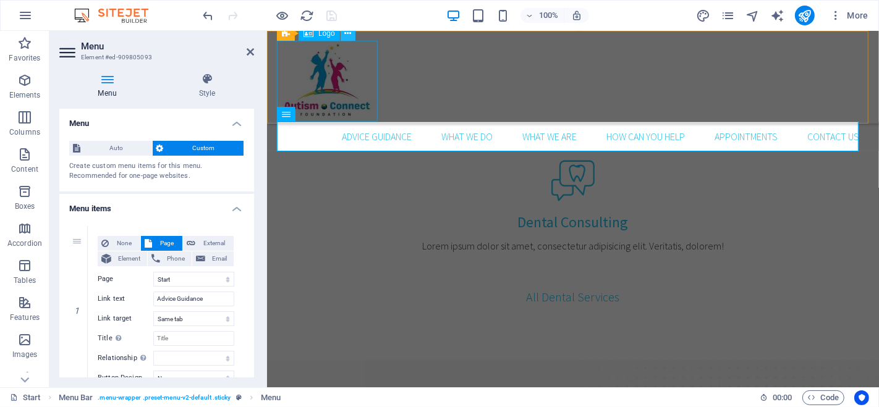
click at [347, 34] on icon at bounding box center [347, 33] width 7 height 13
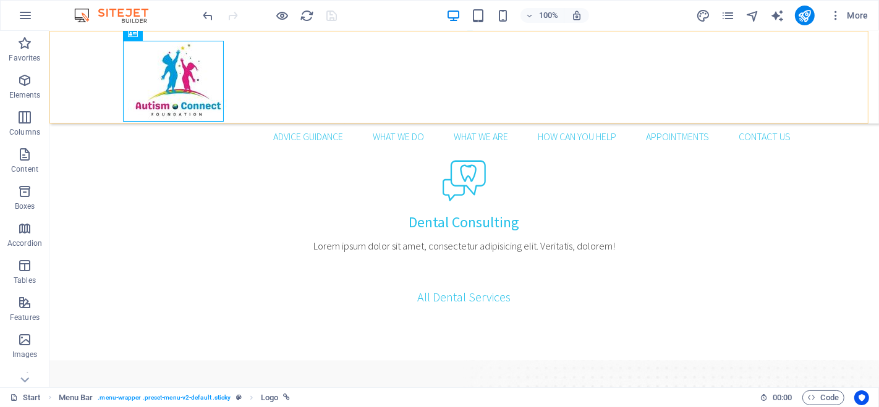
scroll to position [1435, 0]
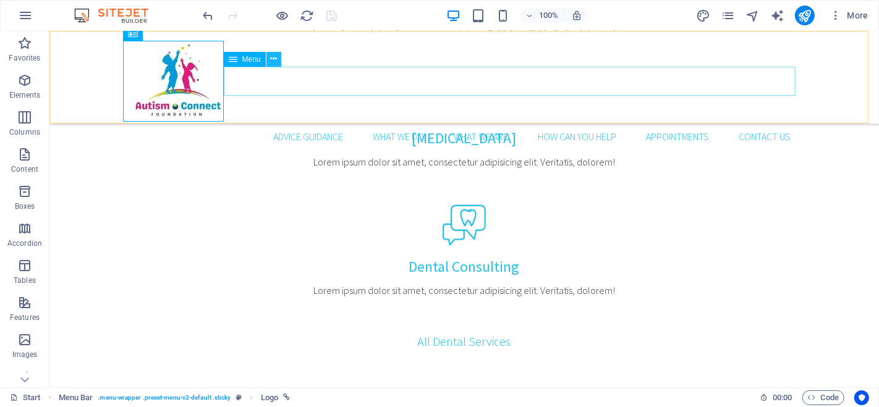
click at [274, 55] on icon at bounding box center [273, 59] width 7 height 13
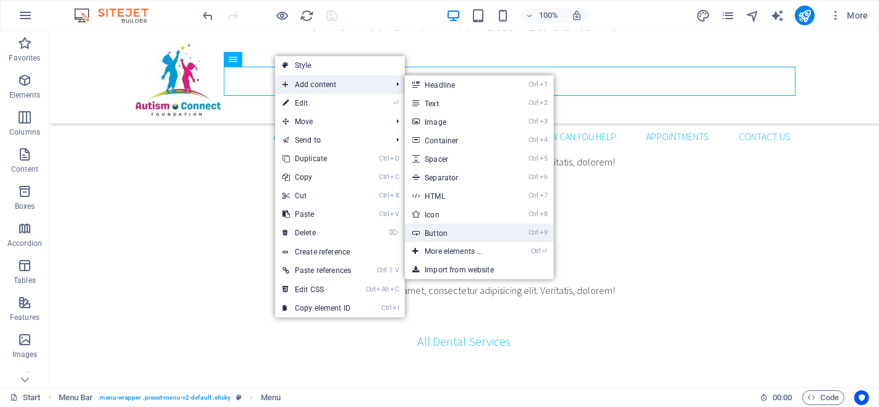
click at [438, 229] on link "Ctrl 9 Button" at bounding box center [456, 233] width 102 height 19
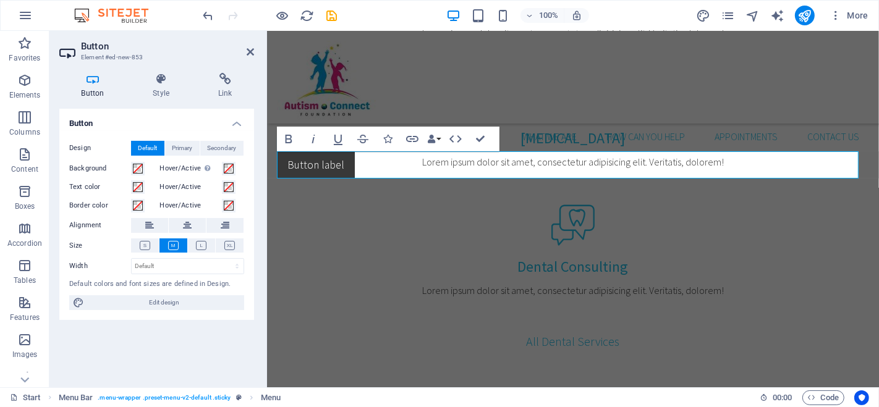
scroll to position [1479, 0]
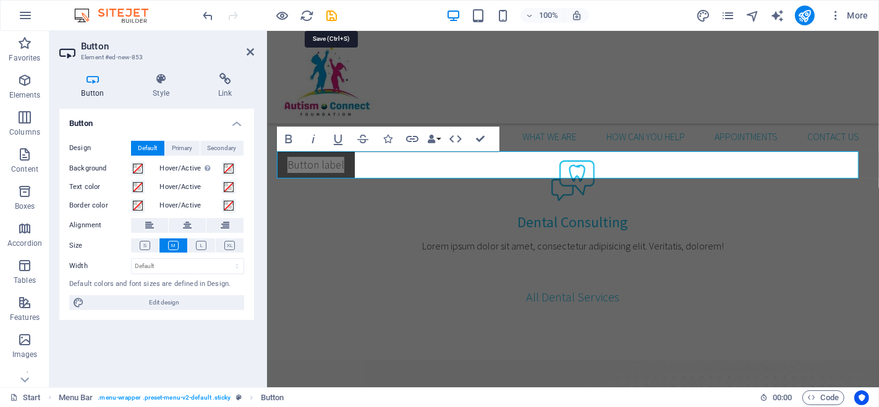
click at [329, 14] on icon "save" at bounding box center [332, 16] width 14 height 14
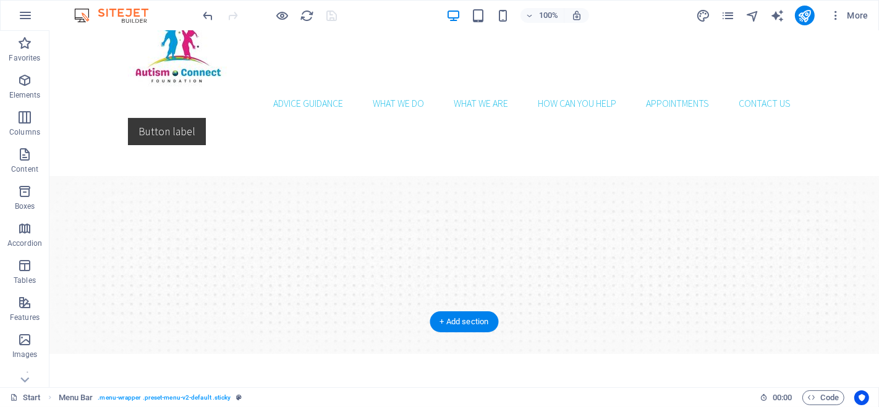
scroll to position [0, 0]
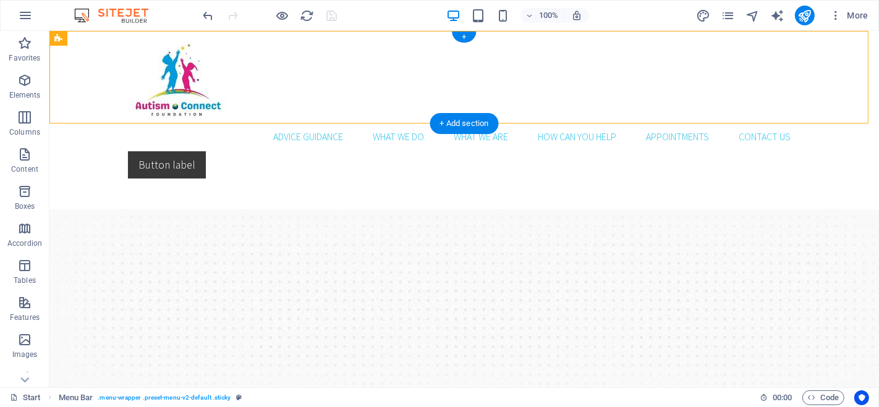
drag, startPoint x: 179, startPoint y: 139, endPoint x: 682, endPoint y: 48, distance: 511.3
click at [682, 48] on div "Advice Guidance What We Do What We Are How Can You Help Appointments Contact us…" at bounding box center [463, 77] width 829 height 93
click at [462, 36] on div "+" at bounding box center [464, 37] width 24 height 11
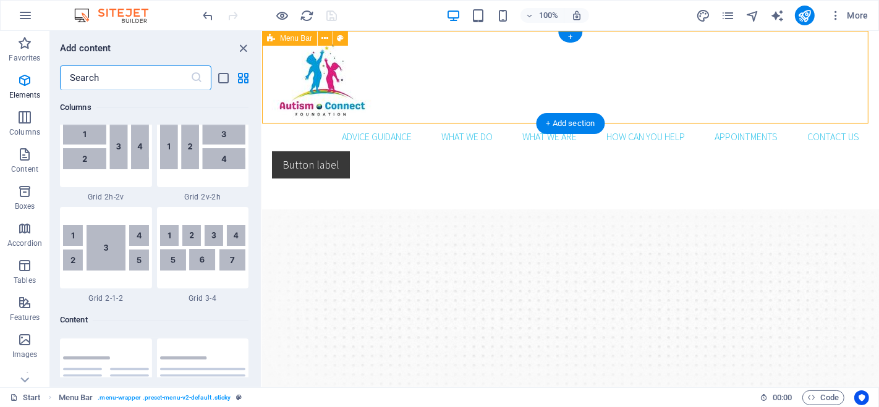
scroll to position [2163, 0]
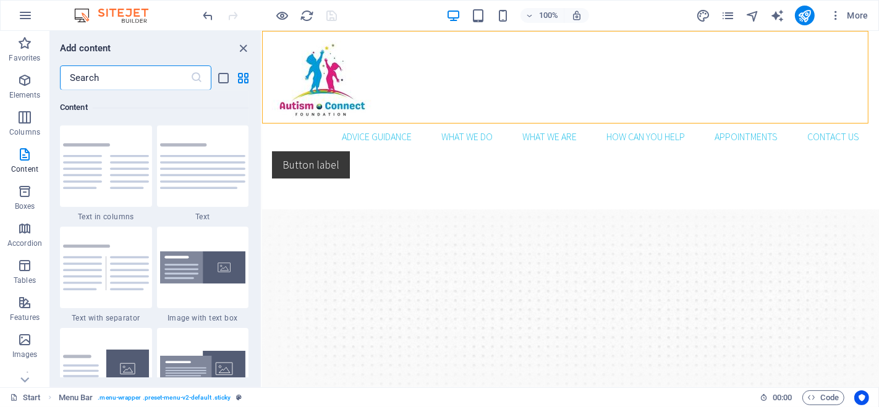
click at [94, 80] on input "text" at bounding box center [125, 78] width 130 height 25
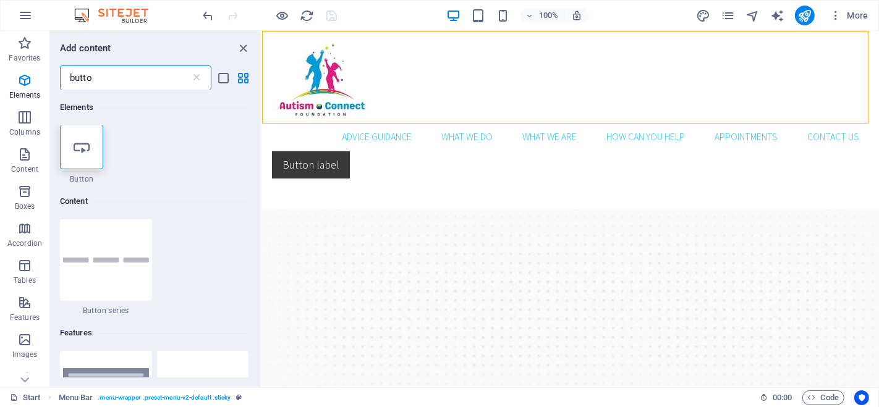
scroll to position [0, 0]
type input "butto"
click at [97, 152] on div at bounding box center [81, 147] width 43 height 45
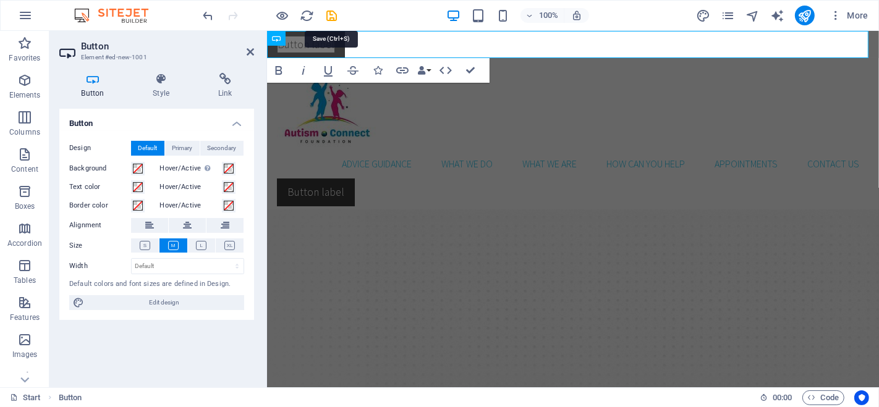
click at [331, 11] on icon "save" at bounding box center [332, 16] width 14 height 14
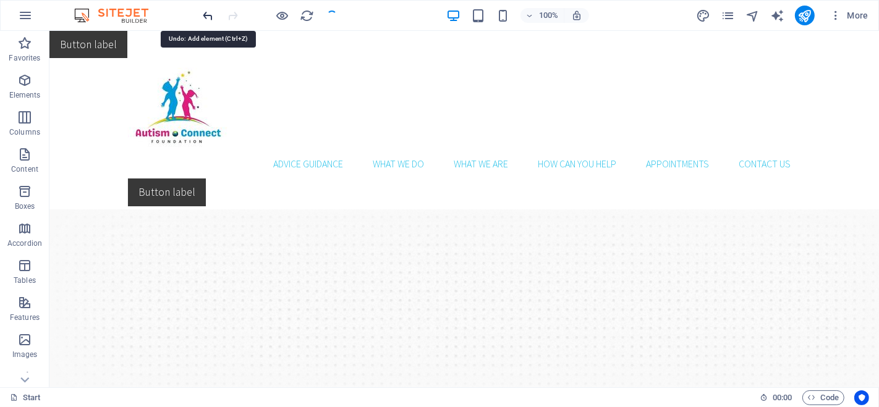
click at [205, 11] on icon "undo" at bounding box center [208, 16] width 14 height 14
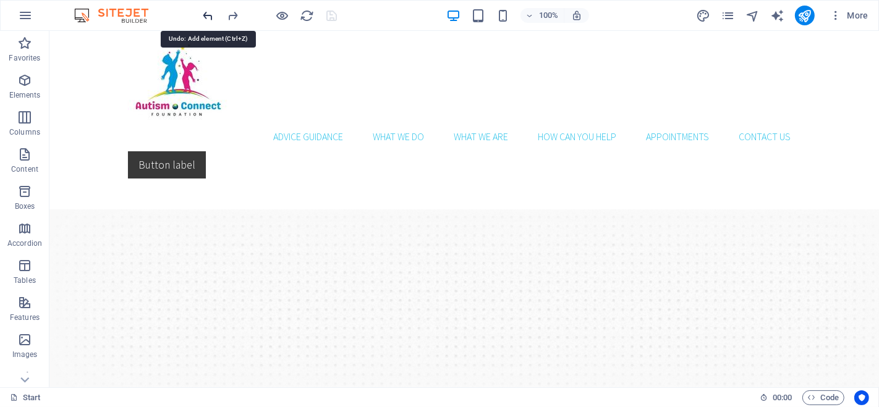
click at [204, 12] on icon "undo" at bounding box center [208, 16] width 14 height 14
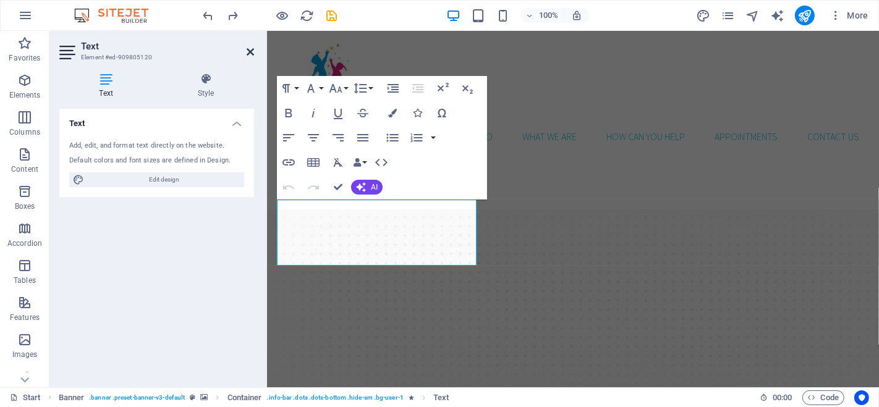
click at [250, 49] on icon at bounding box center [250, 52] width 7 height 10
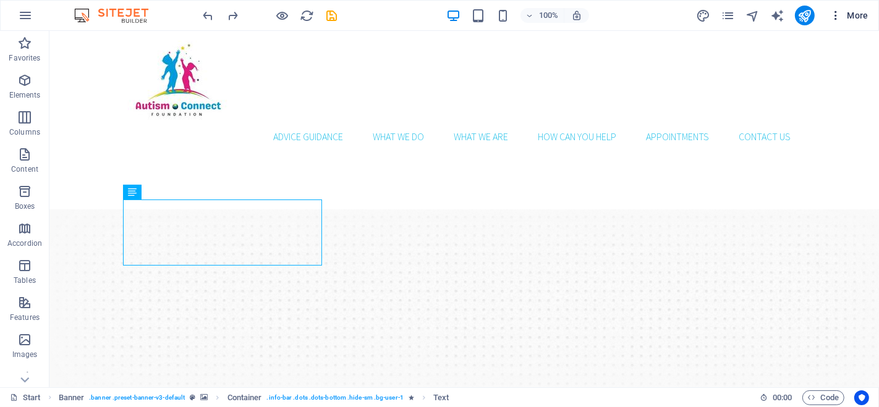
click at [834, 9] on icon "button" at bounding box center [835, 15] width 12 height 12
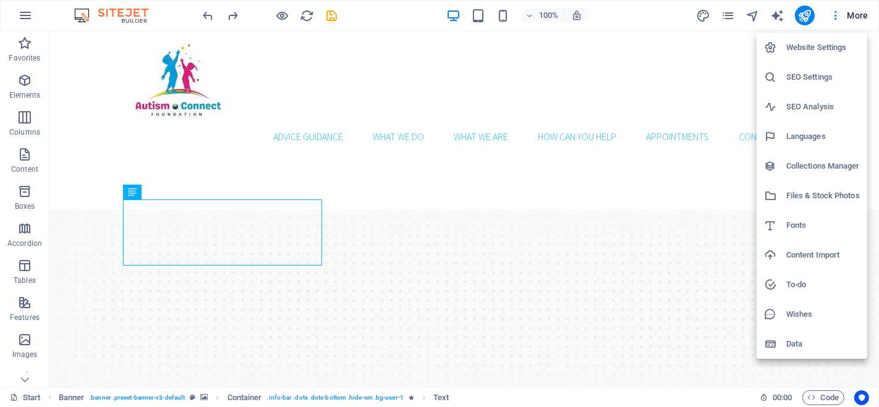
click at [816, 48] on h6 "Website Settings" at bounding box center [823, 47] width 74 height 15
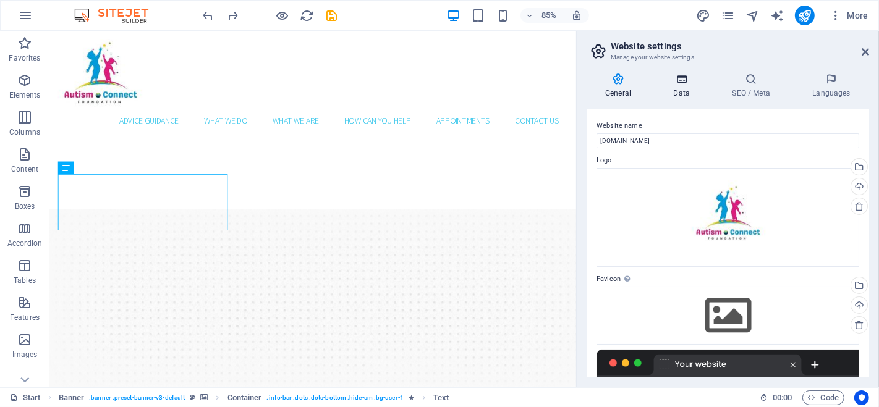
click at [684, 82] on icon at bounding box center [682, 79] width 54 height 12
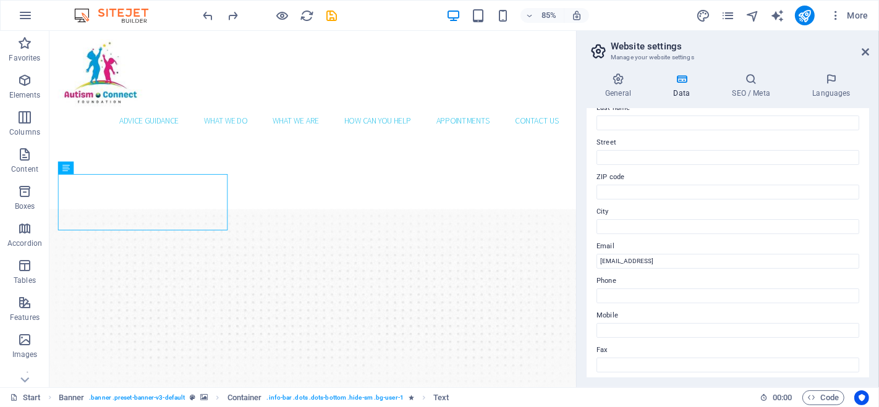
scroll to position [137, 0]
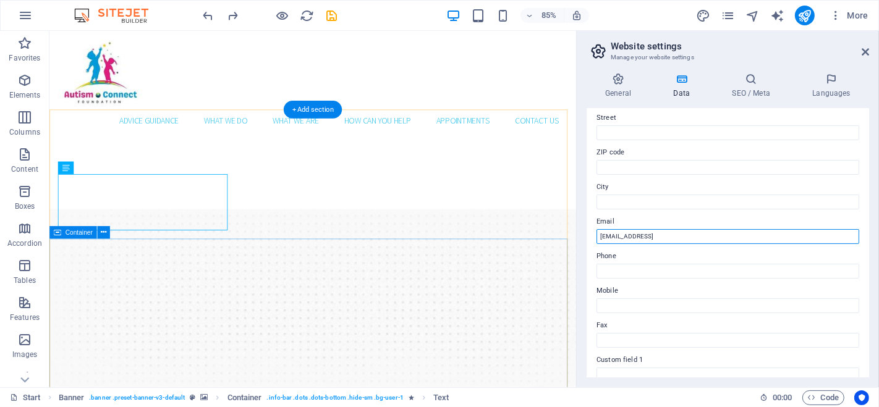
drag, startPoint x: 806, startPoint y: 266, endPoint x: 579, endPoint y: 278, distance: 227.1
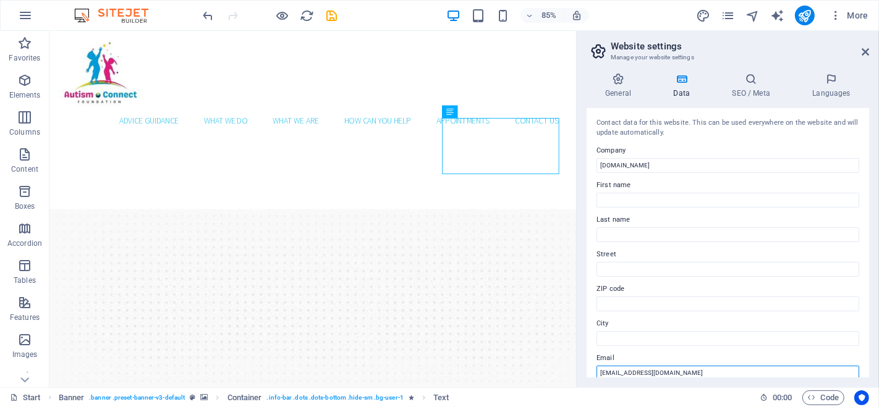
scroll to position [0, 0]
type input "[EMAIL_ADDRESS][DOMAIN_NAME]"
click at [335, 17] on icon "save" at bounding box center [332, 16] width 14 height 14
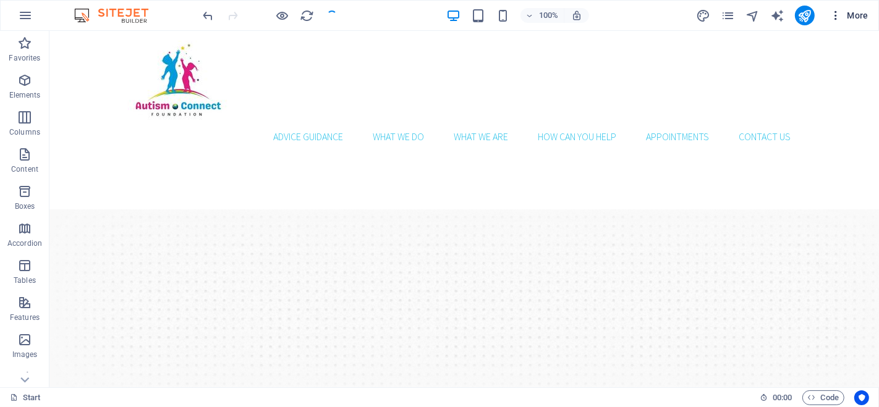
click at [831, 12] on icon "button" at bounding box center [835, 15] width 12 height 12
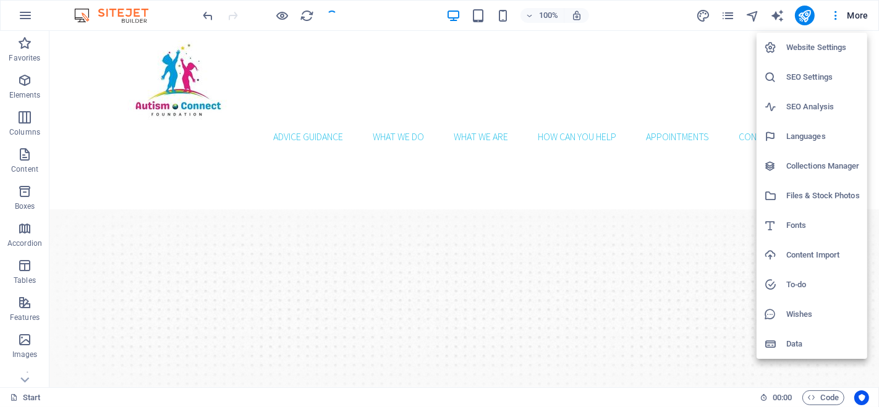
click at [807, 45] on h6 "Website Settings" at bounding box center [823, 47] width 74 height 15
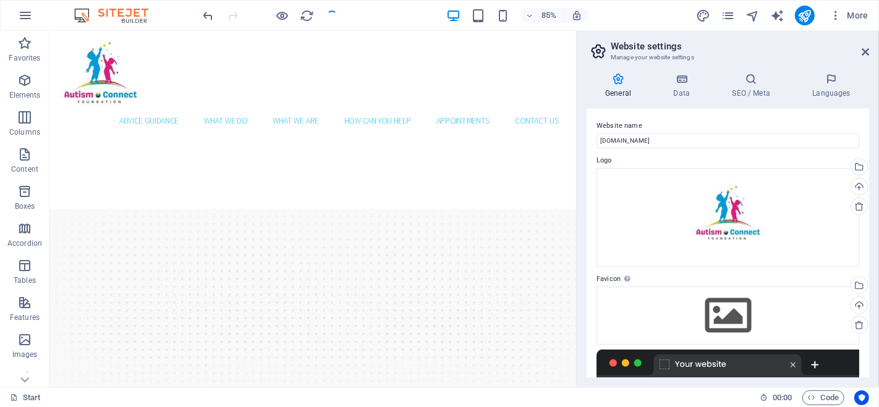
click at [621, 87] on h4 "General" at bounding box center [621, 86] width 68 height 26
click at [679, 77] on icon at bounding box center [682, 79] width 54 height 12
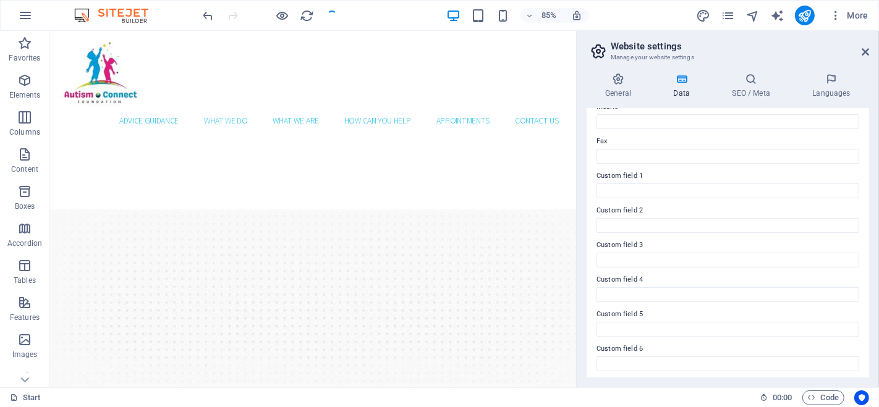
scroll to position [324, 0]
click at [831, 81] on icon at bounding box center [831, 79] width 75 height 12
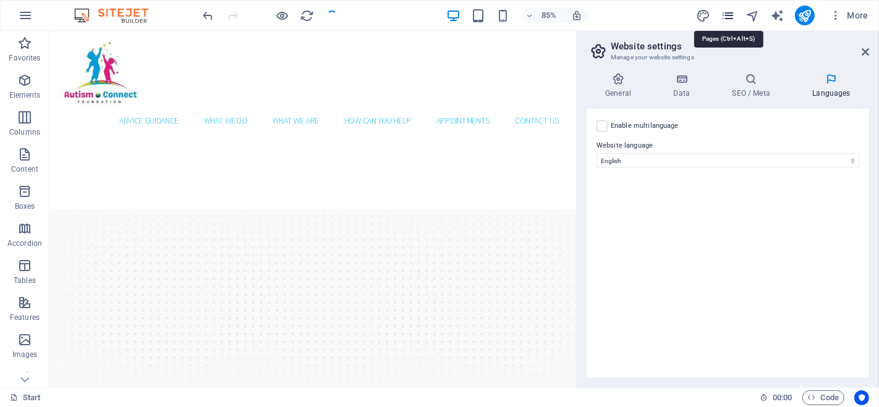
click at [726, 15] on icon "pages" at bounding box center [728, 16] width 14 height 14
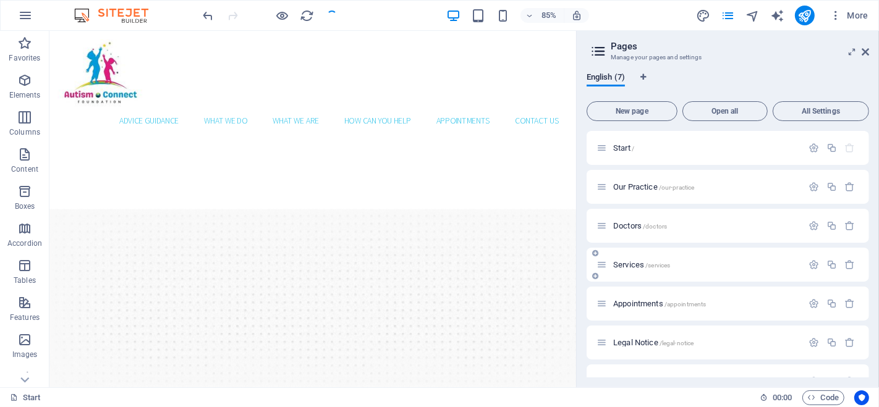
scroll to position [25, 0]
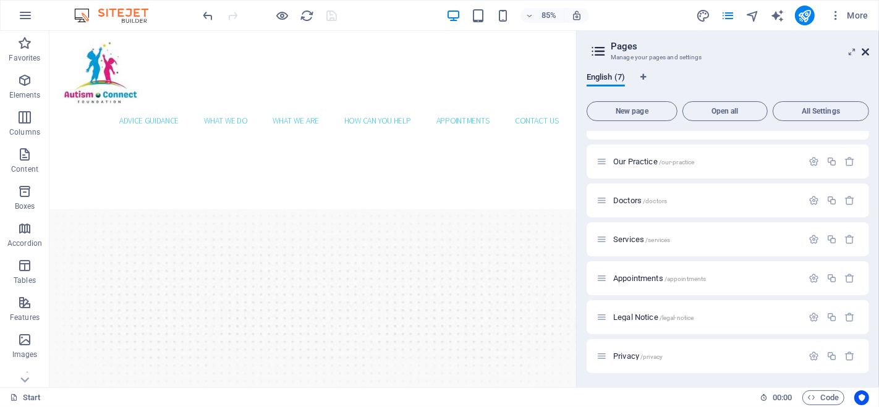
click at [865, 50] on icon at bounding box center [865, 52] width 7 height 10
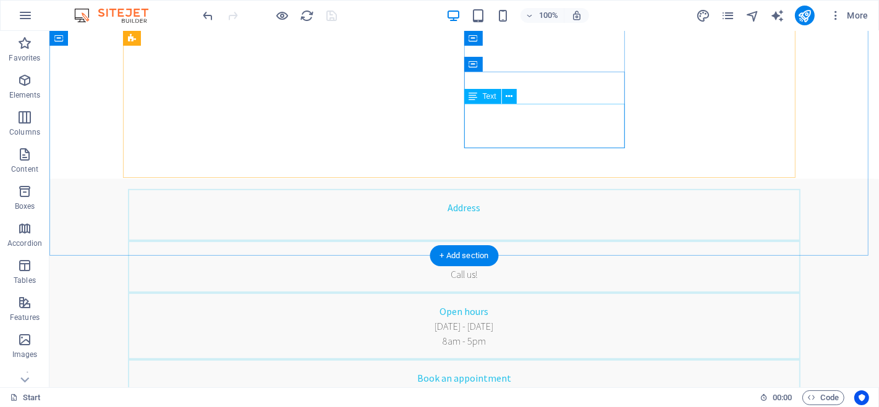
scroll to position [343, 0]
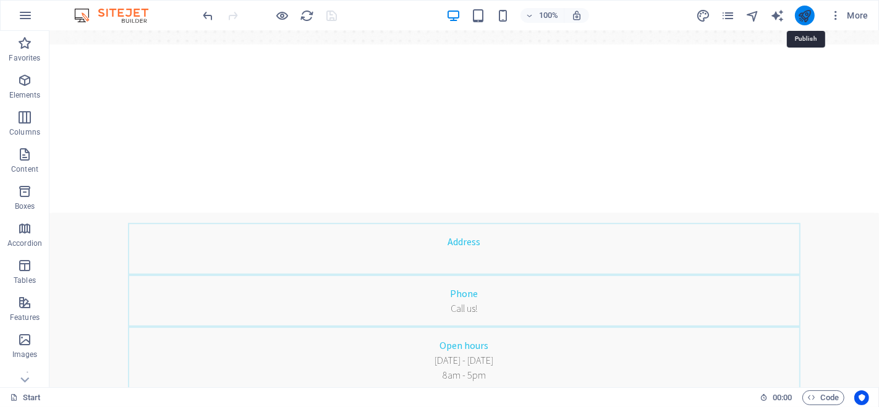
click at [804, 14] on icon "publish" at bounding box center [804, 16] width 14 height 14
